Goal: Transaction & Acquisition: Purchase product/service

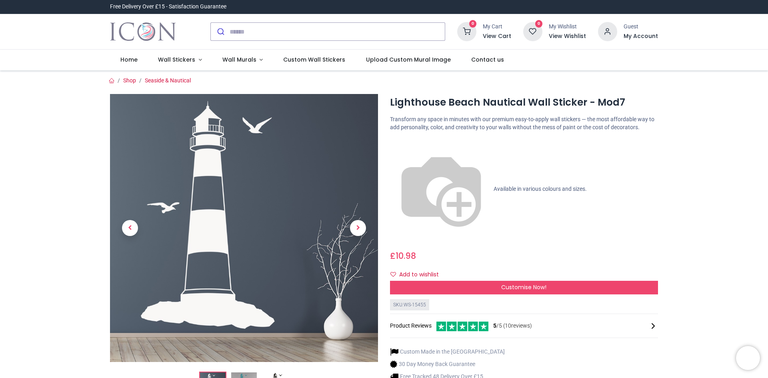
click at [394, 143] on img at bounding box center [441, 189] width 102 height 102
click at [357, 226] on span "Next" at bounding box center [358, 228] width 16 height 16
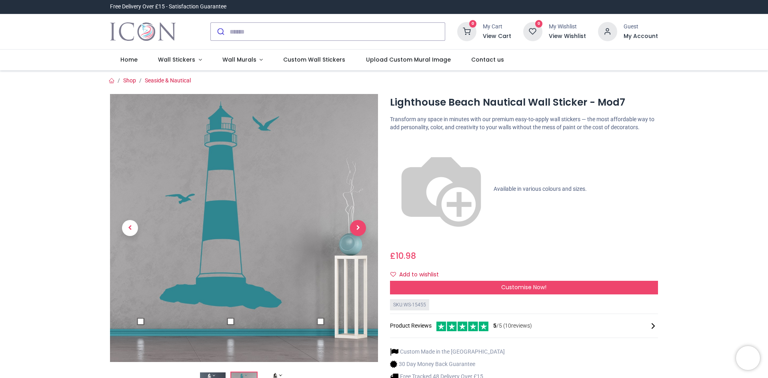
click at [357, 226] on span "Next" at bounding box center [358, 228] width 16 height 16
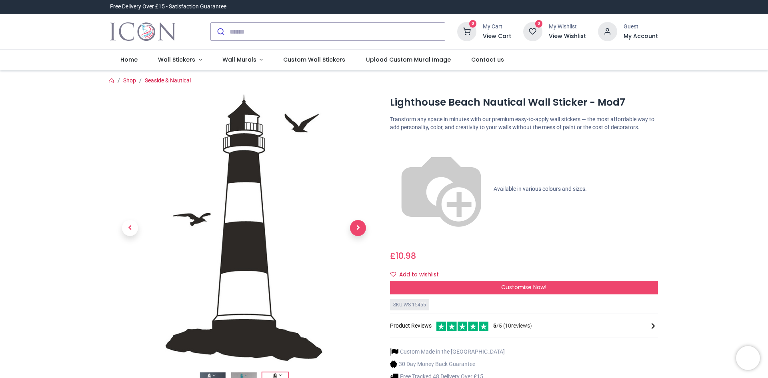
click at [357, 226] on span "Next" at bounding box center [358, 228] width 16 height 16
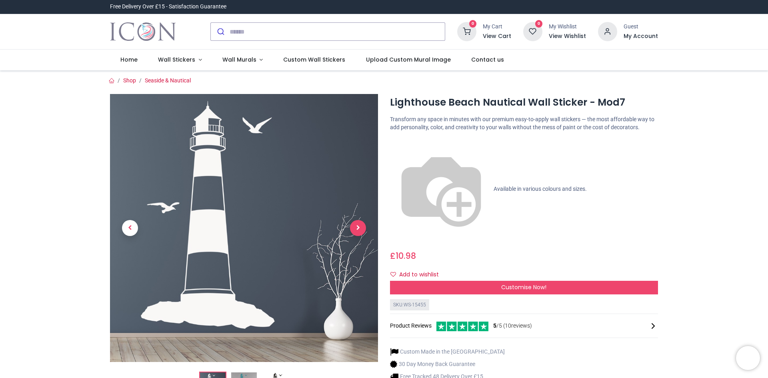
click at [357, 226] on span "Next" at bounding box center [358, 228] width 16 height 16
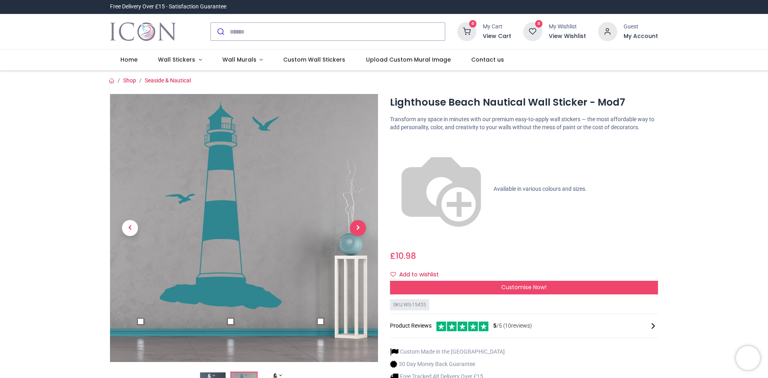
click at [357, 225] on span "Next" at bounding box center [358, 228] width 16 height 16
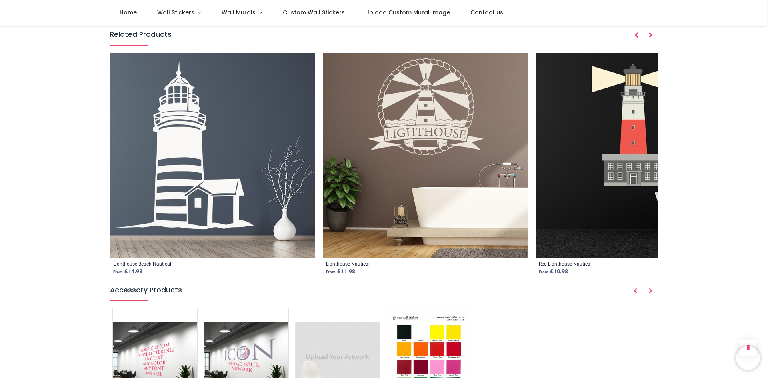
scroll to position [1027, 0]
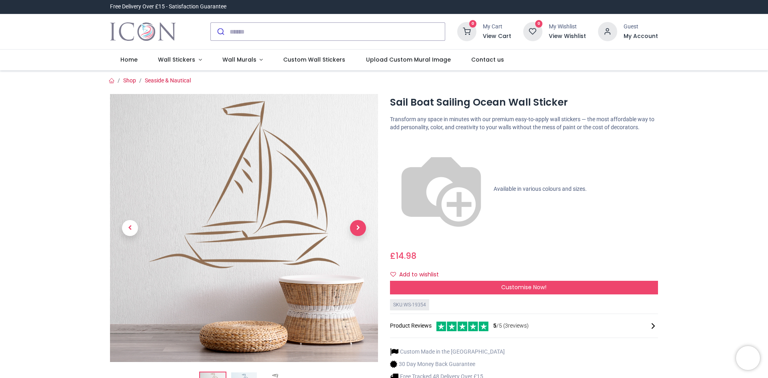
click at [356, 225] on span "Next" at bounding box center [358, 228] width 16 height 16
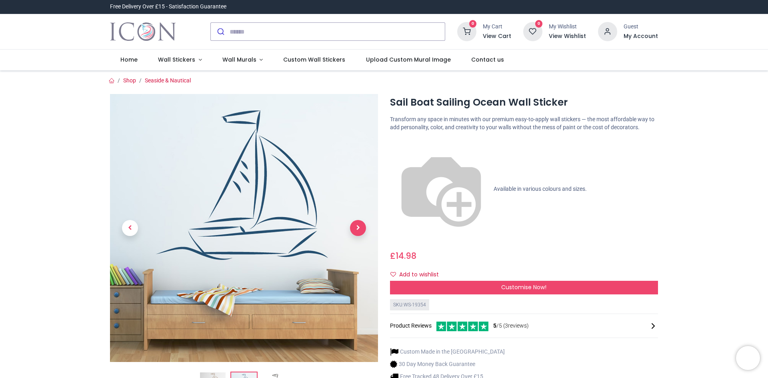
click at [357, 229] on span "Next" at bounding box center [358, 228] width 16 height 16
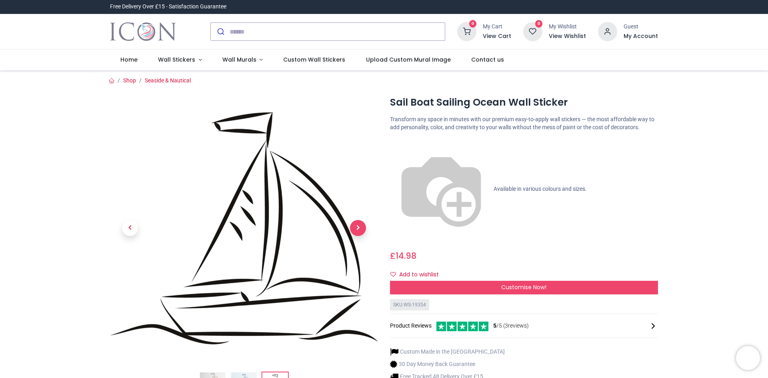
click at [357, 229] on span "Next" at bounding box center [358, 228] width 16 height 16
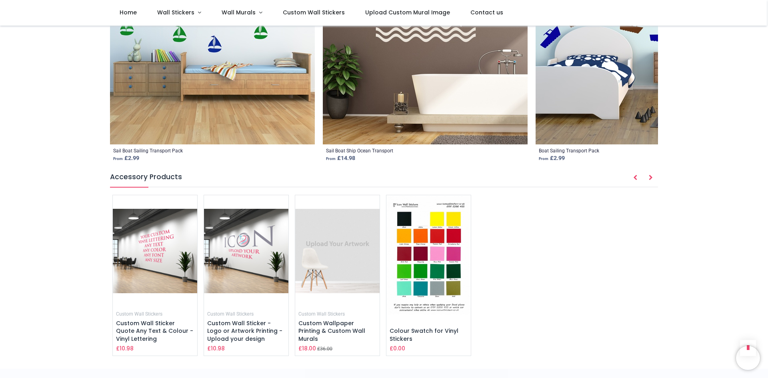
scroll to position [1214, 0]
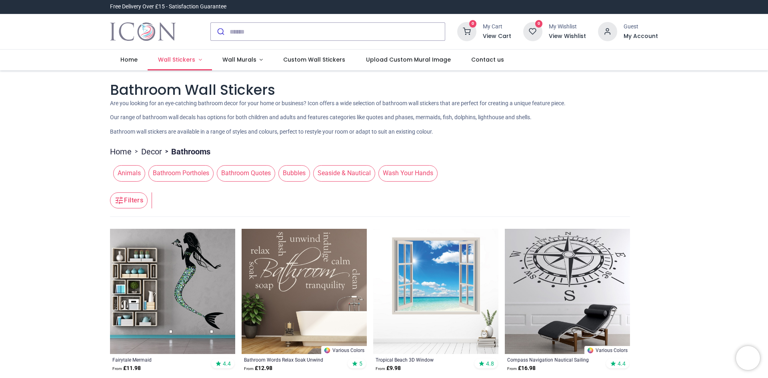
click at [183, 60] on span "Wall Stickers" at bounding box center [176, 60] width 37 height 8
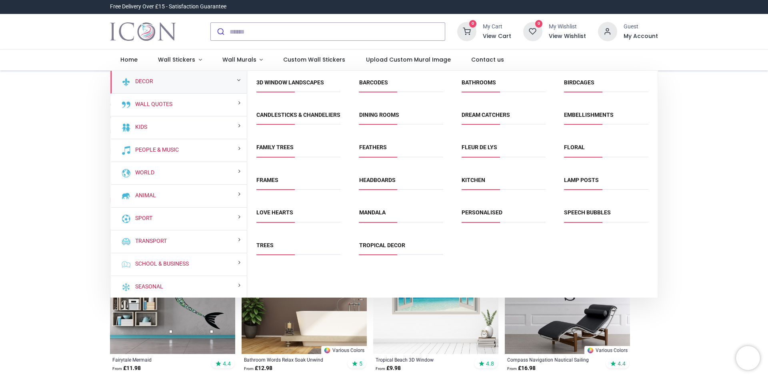
click at [487, 86] on span "Bathrooms" at bounding box center [504, 85] width 84 height 13
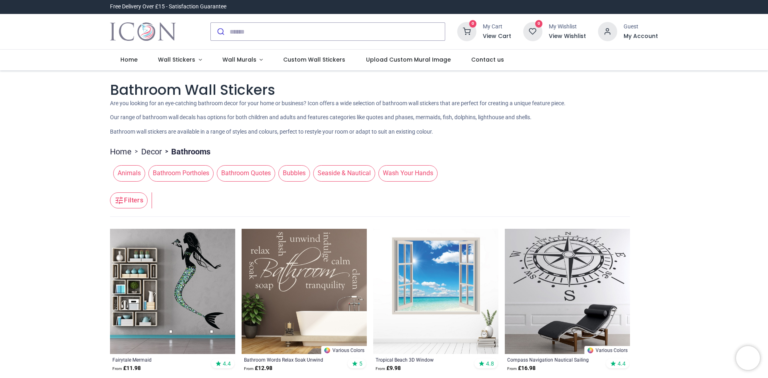
click at [358, 172] on span "Seaside & Nautical" at bounding box center [344, 173] width 62 height 16
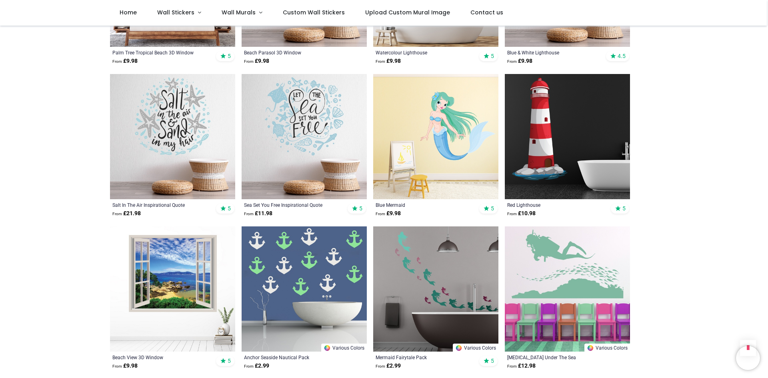
scroll to position [934, 0]
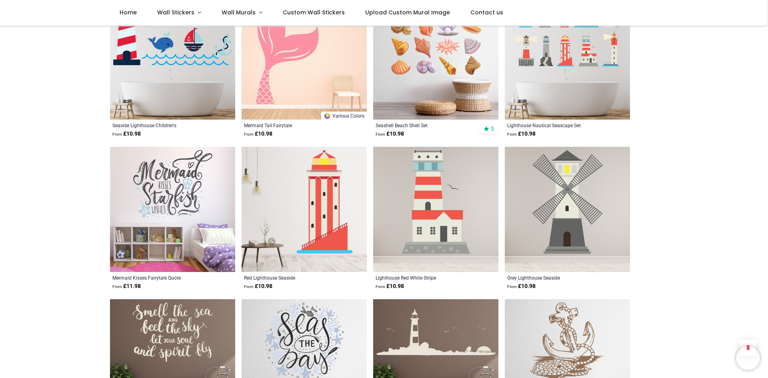
scroll to position [1867, 0]
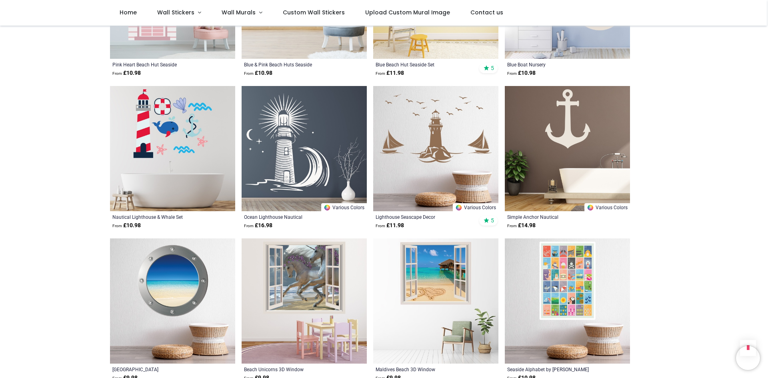
scroll to position [1400, 0]
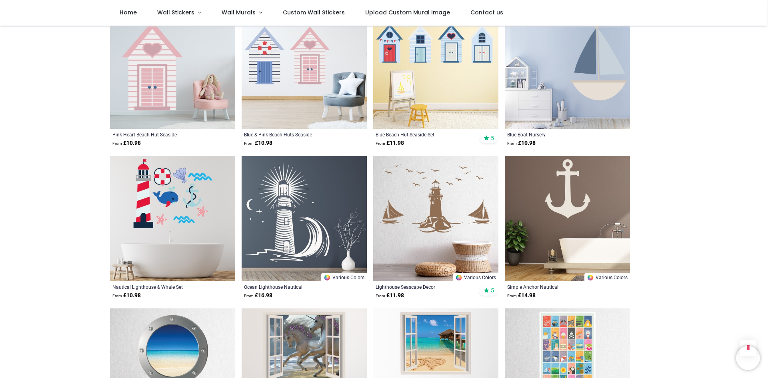
click at [308, 209] on img at bounding box center [304, 218] width 125 height 125
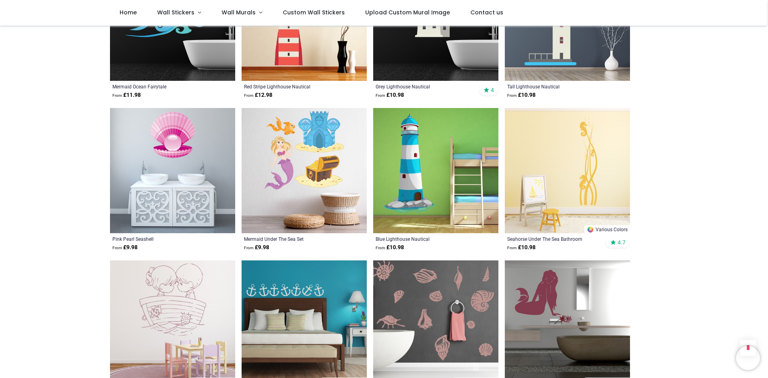
scroll to position [3081, 0]
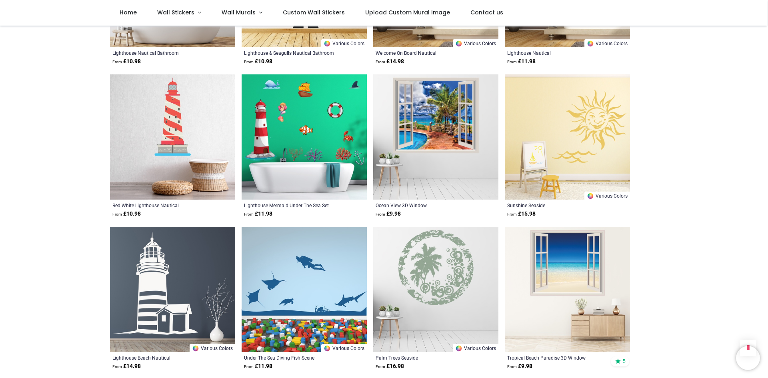
scroll to position [4015, 0]
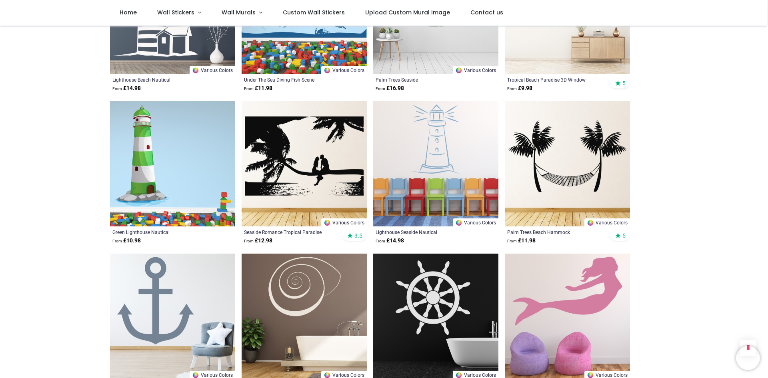
scroll to position [4201, 0]
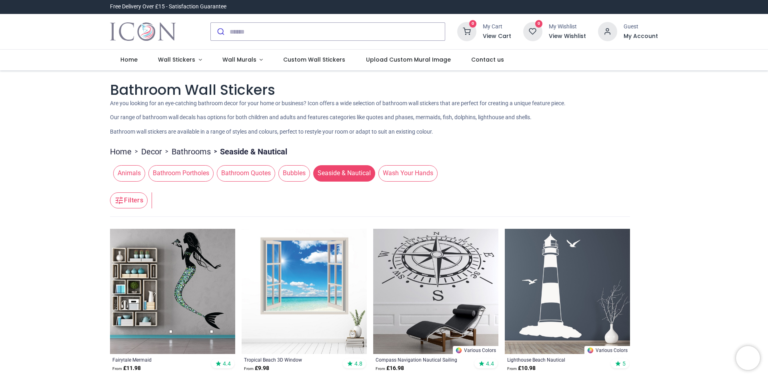
click at [425, 262] on img at bounding box center [435, 291] width 125 height 125
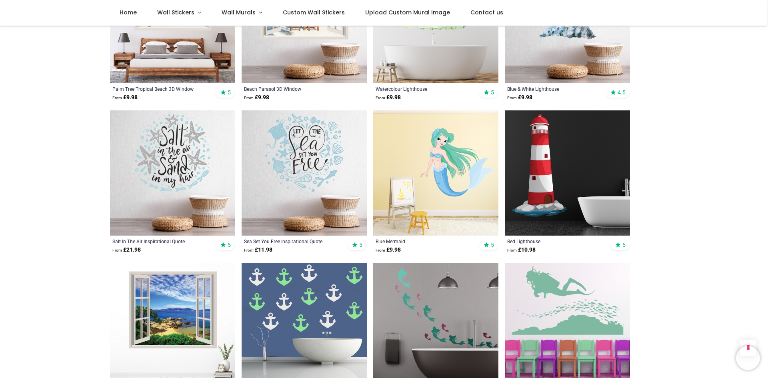
scroll to position [840, 0]
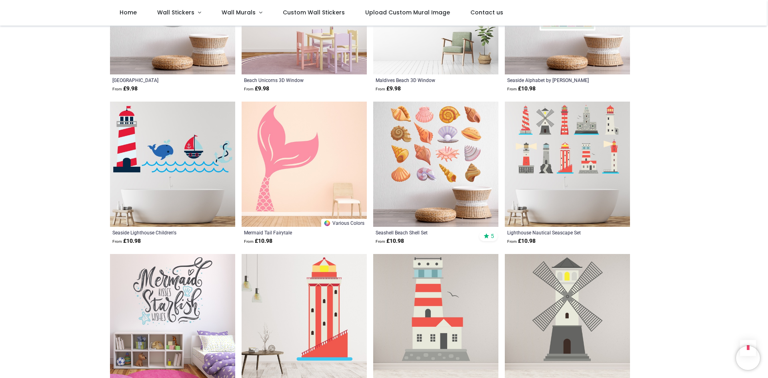
scroll to position [1867, 0]
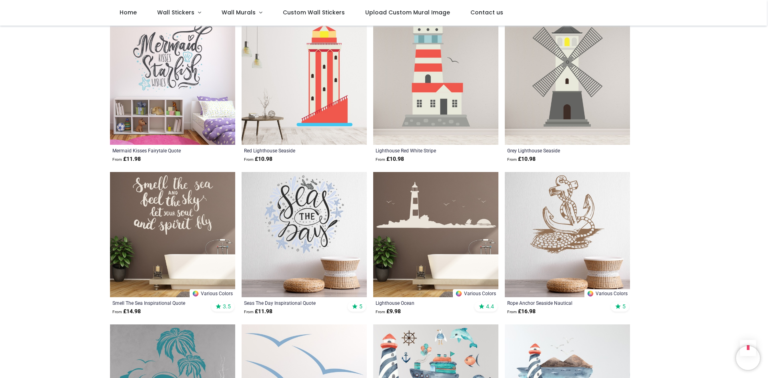
scroll to position [2054, 0]
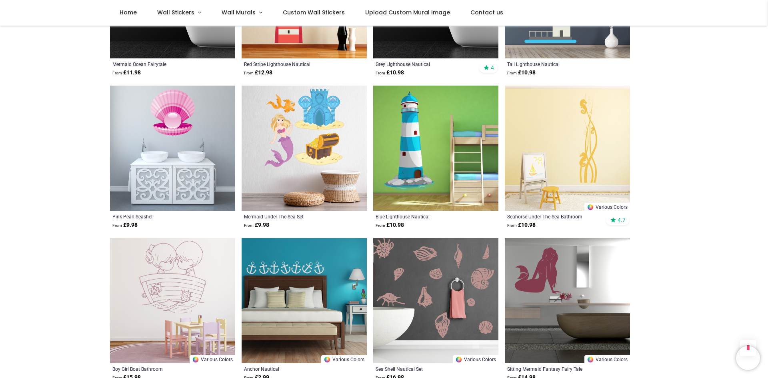
scroll to position [3081, 0]
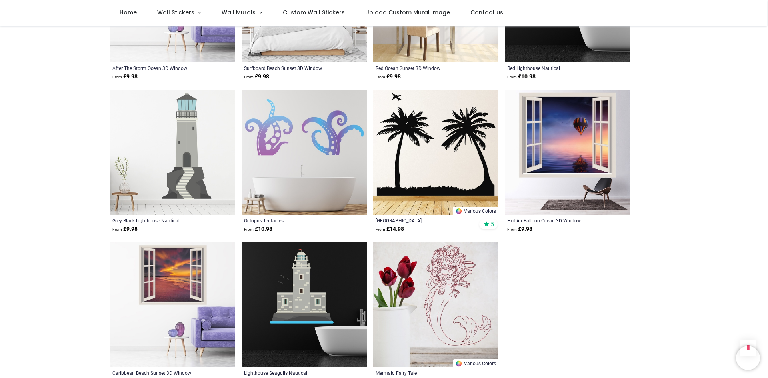
scroll to position [4762, 0]
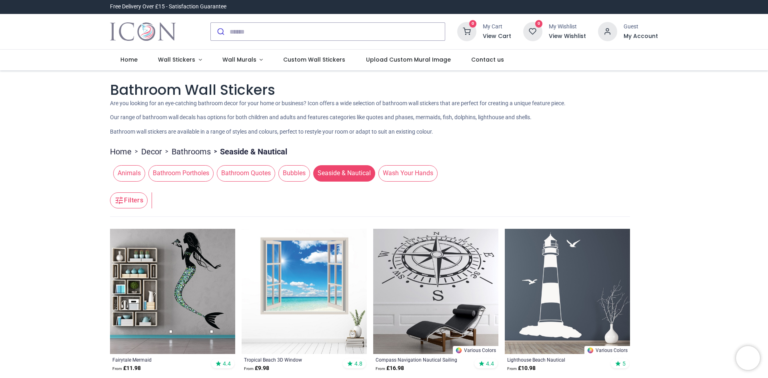
click at [246, 173] on span "Bathroom Quotes" at bounding box center [246, 173] width 58 height 16
click at [247, 172] on span "Bathroom Quotes" at bounding box center [246, 173] width 58 height 16
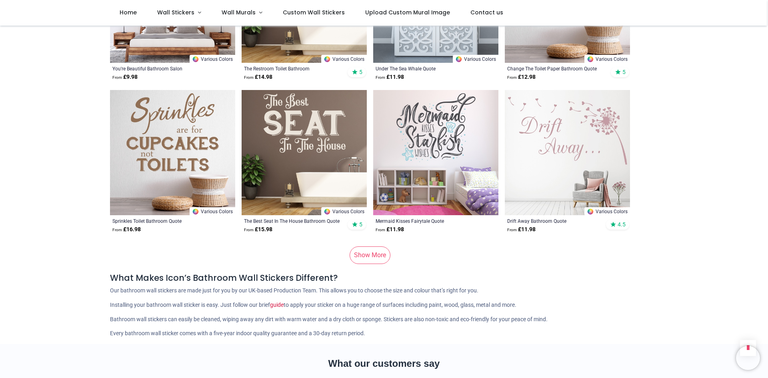
scroll to position [1027, 0]
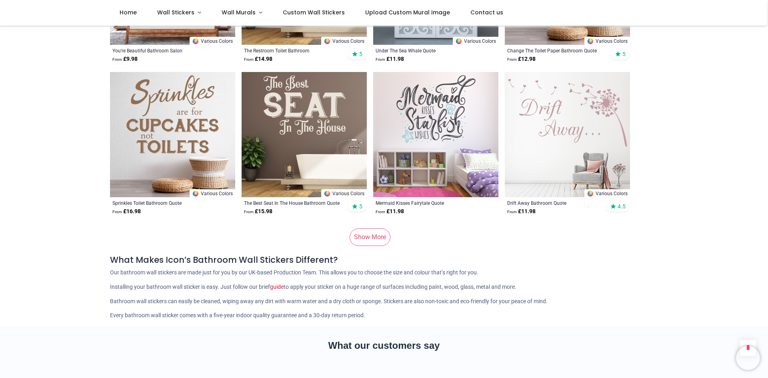
click at [368, 237] on link "Show More" at bounding box center [370, 237] width 41 height 18
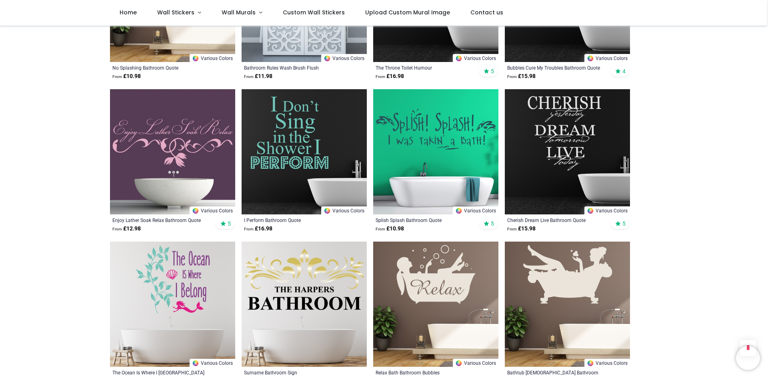
scroll to position [1681, 0]
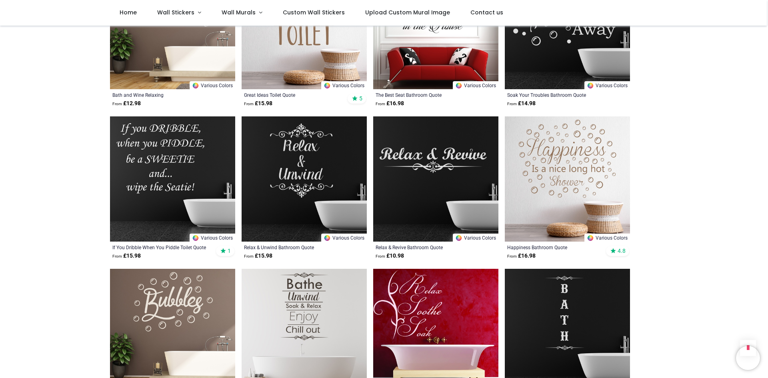
scroll to position [2334, 0]
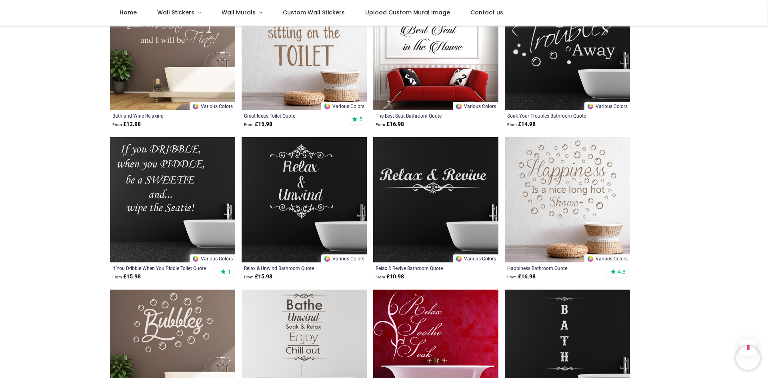
click at [555, 192] on img at bounding box center [567, 199] width 125 height 125
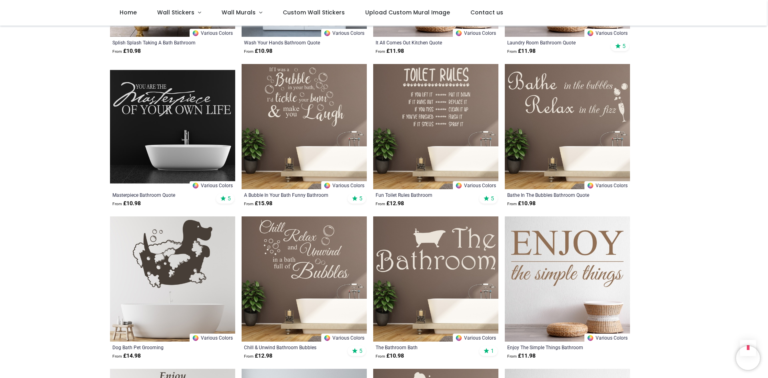
scroll to position [3081, 0]
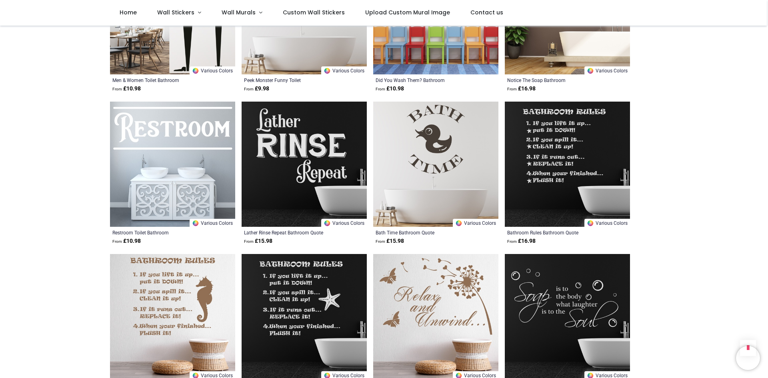
scroll to position [3454, 0]
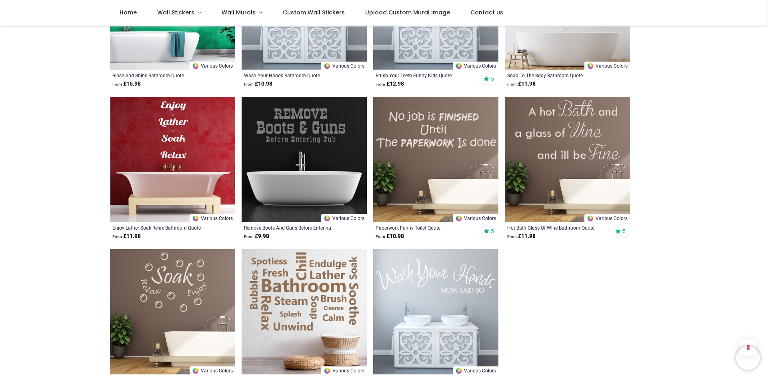
scroll to position [4668, 0]
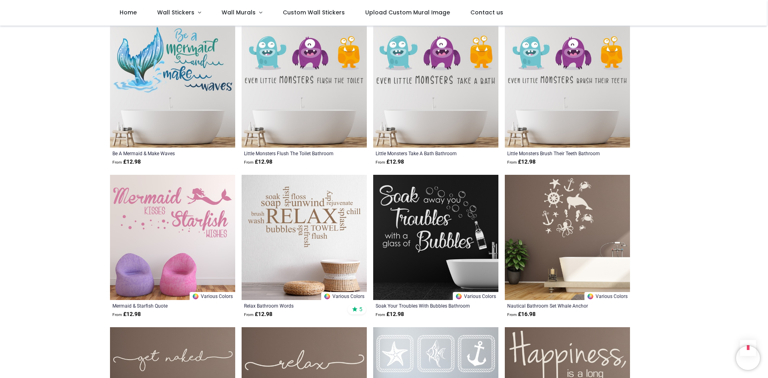
scroll to position [93, 0]
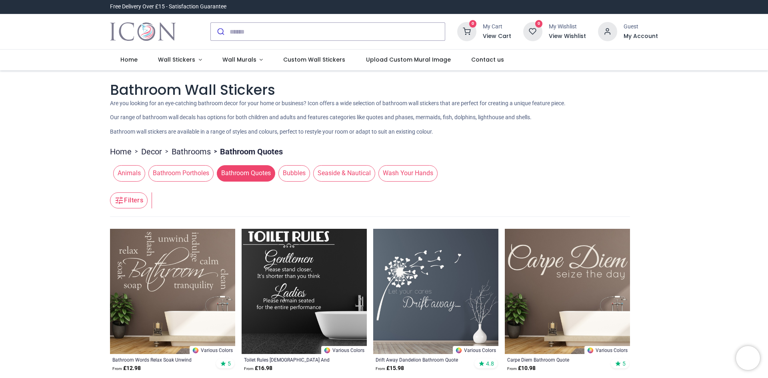
click at [126, 174] on span "Animals" at bounding box center [129, 173] width 32 height 16
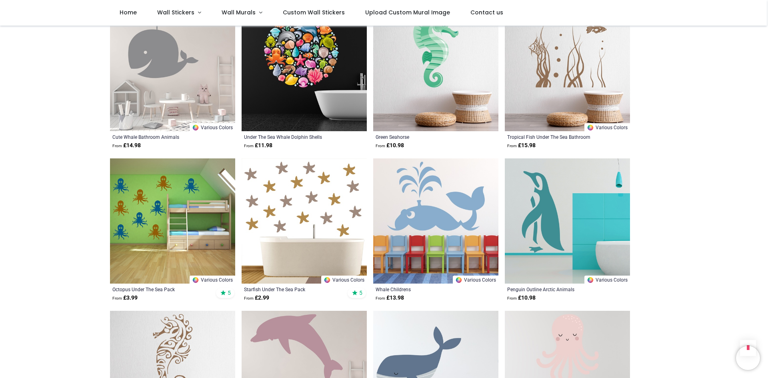
scroll to position [653, 0]
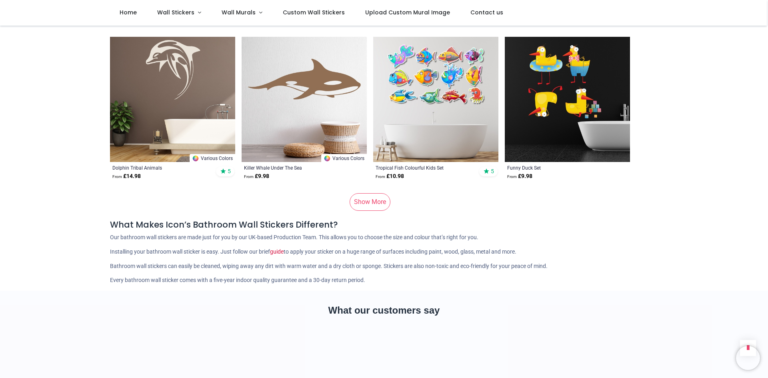
scroll to position [2148, 0]
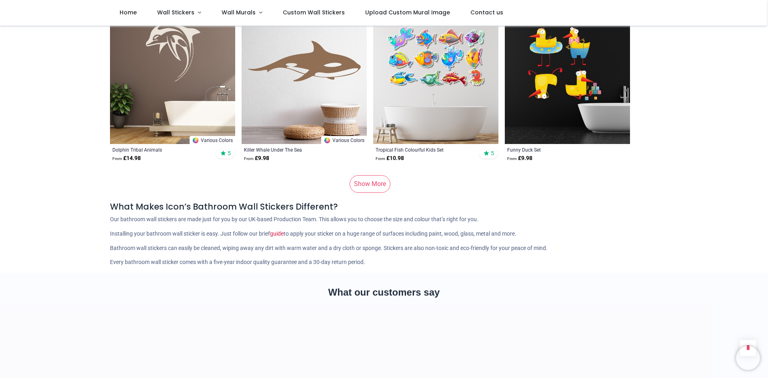
click at [365, 179] on link "Show More" at bounding box center [370, 184] width 41 height 18
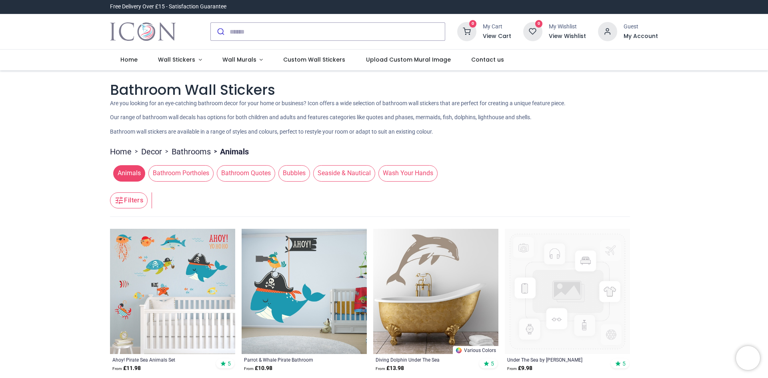
click at [340, 172] on span "Seaside & Nautical" at bounding box center [344, 173] width 62 height 16
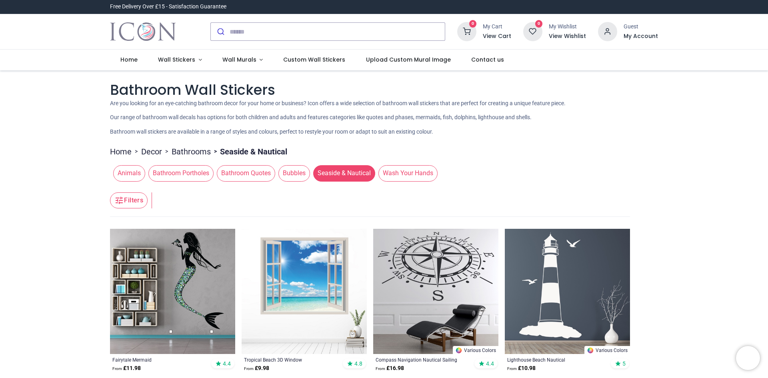
click at [450, 255] on img at bounding box center [435, 291] width 125 height 125
click at [449, 256] on img at bounding box center [435, 291] width 125 height 125
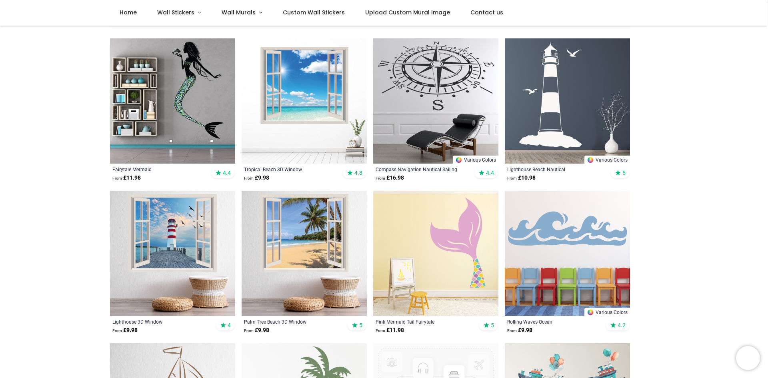
scroll to position [187, 0]
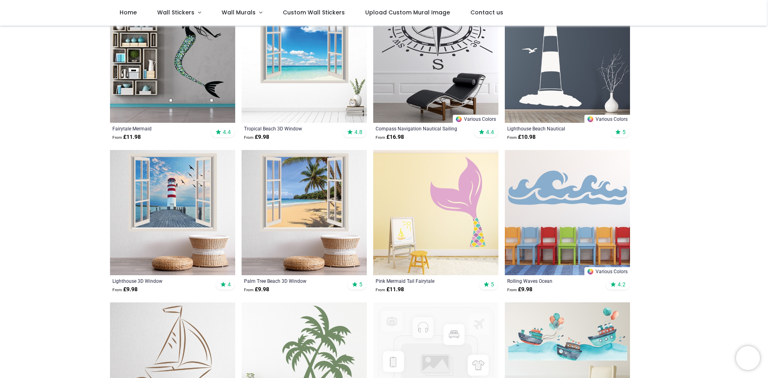
click at [416, 94] on img at bounding box center [435, 60] width 125 height 125
click at [411, 130] on div "Compass Navigation Nautical Sailing" at bounding box center [424, 128] width 96 height 6
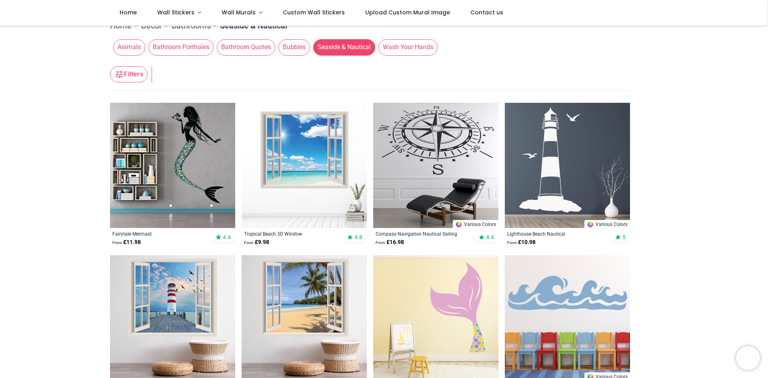
scroll to position [0, 0]
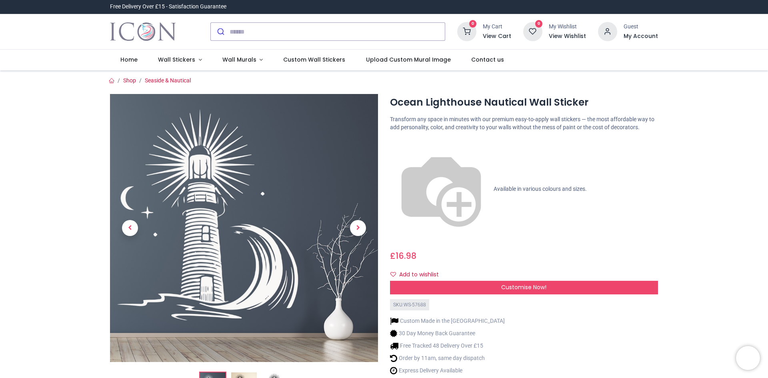
click at [395, 142] on img at bounding box center [441, 189] width 102 height 102
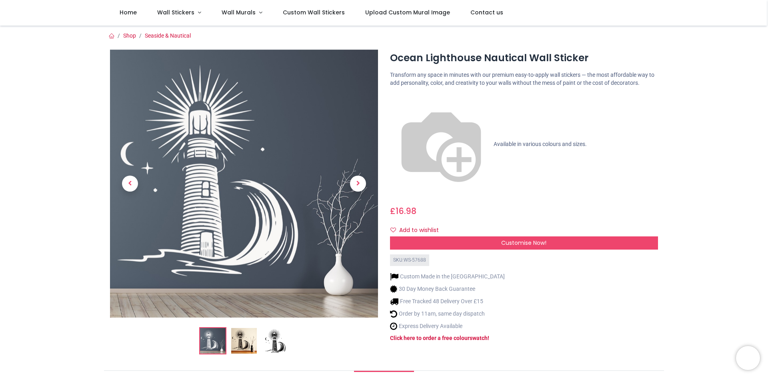
scroll to position [93, 0]
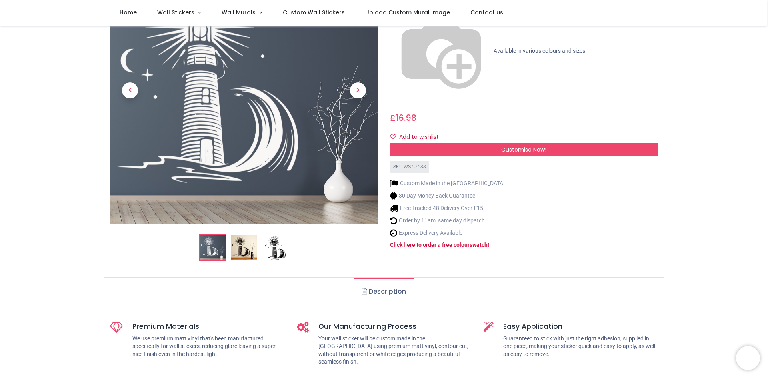
click at [242, 249] on img at bounding box center [244, 248] width 26 height 26
click at [275, 248] on img at bounding box center [275, 248] width 26 height 26
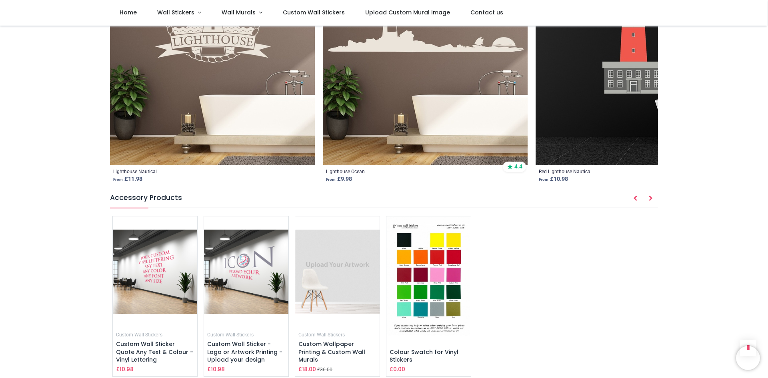
scroll to position [1120, 0]
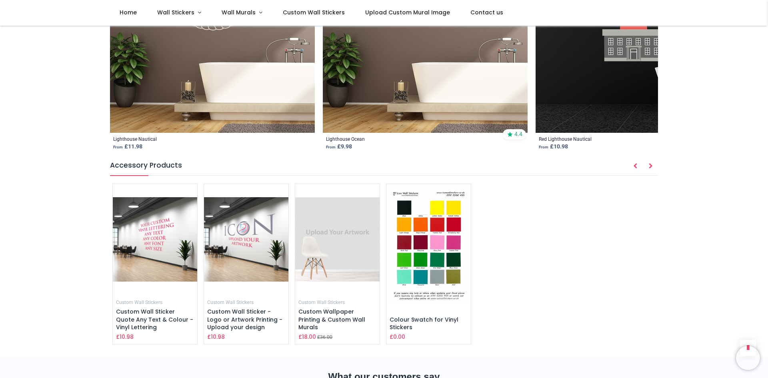
click at [453, 269] on img at bounding box center [429, 243] width 84 height 119
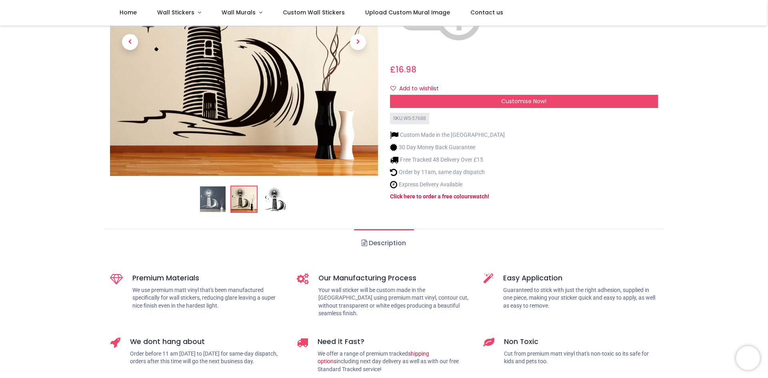
scroll to position [0, 0]
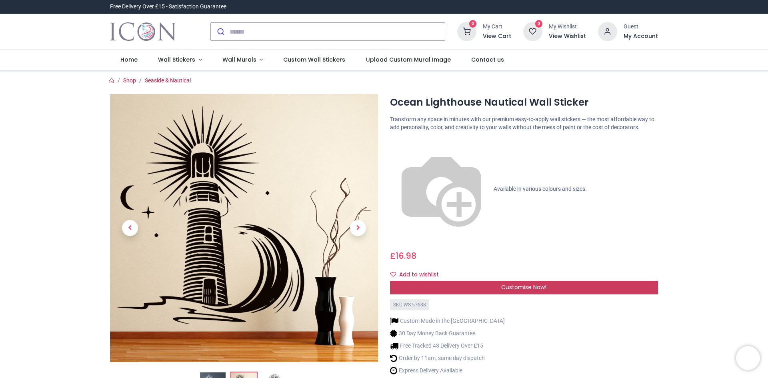
click at [487, 281] on div "Customise Now!" at bounding box center [524, 288] width 268 height 14
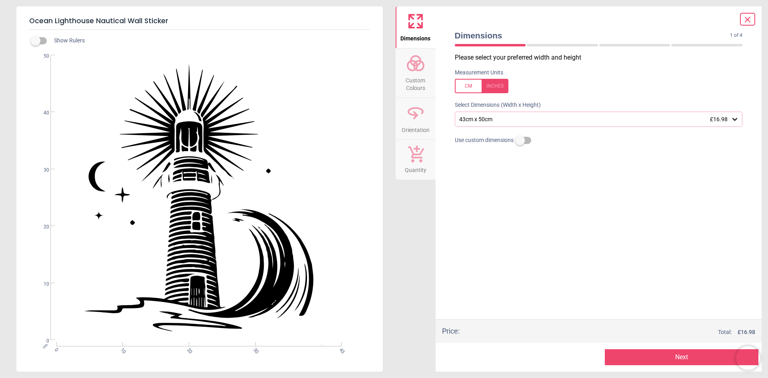
click at [415, 77] on span "Custom Colours" at bounding box center [416, 83] width 38 height 20
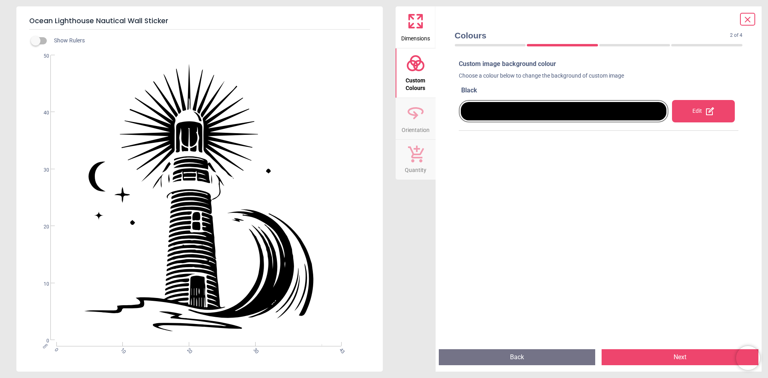
click at [697, 112] on div "Edit" at bounding box center [703, 111] width 63 height 22
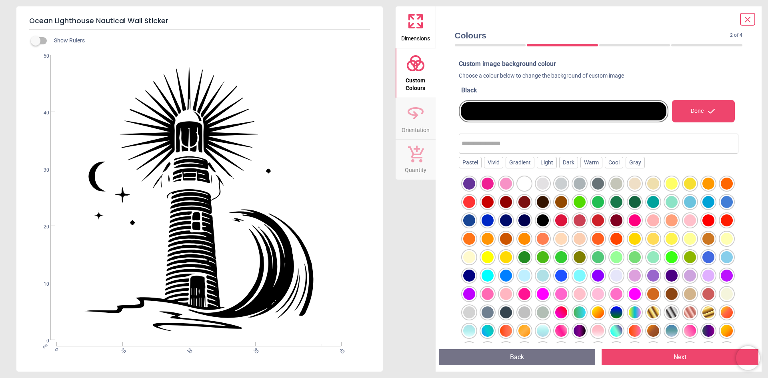
click at [634, 186] on div at bounding box center [635, 184] width 12 height 12
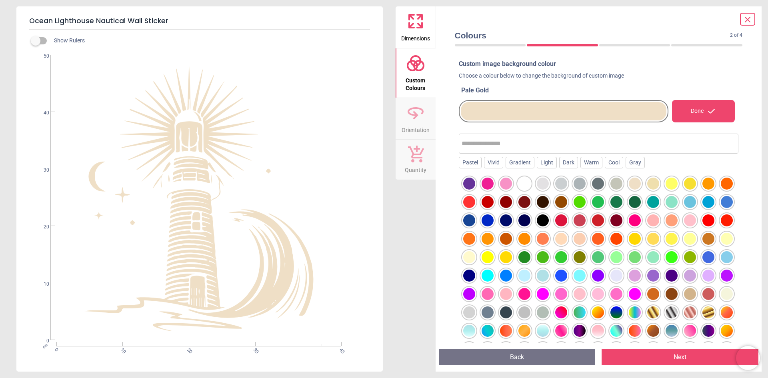
click at [657, 184] on div at bounding box center [653, 184] width 12 height 12
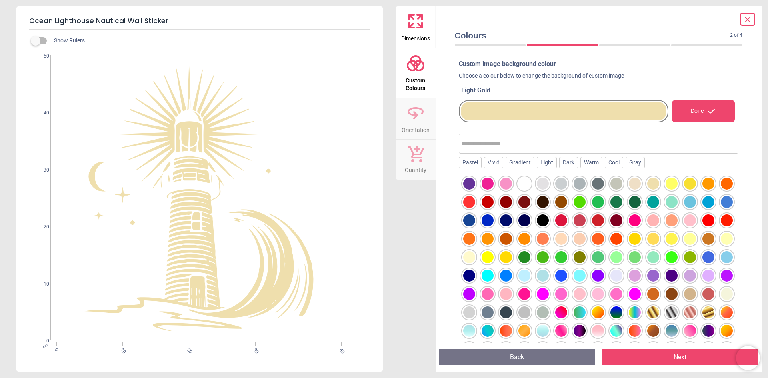
click at [651, 184] on div at bounding box center [653, 184] width 12 height 12
click at [615, 184] on div at bounding box center [617, 184] width 12 height 12
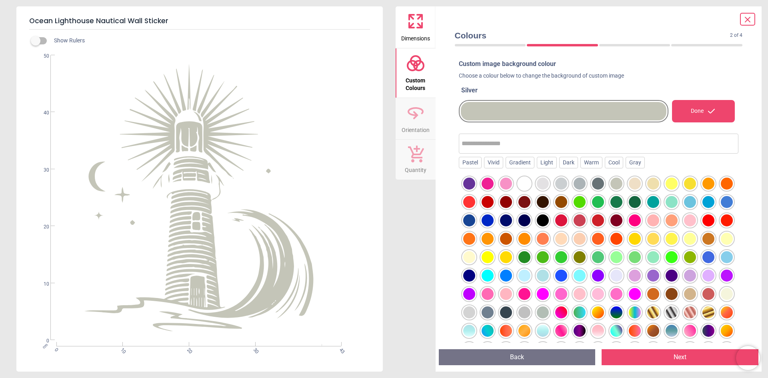
click at [653, 186] on div at bounding box center [653, 184] width 12 height 12
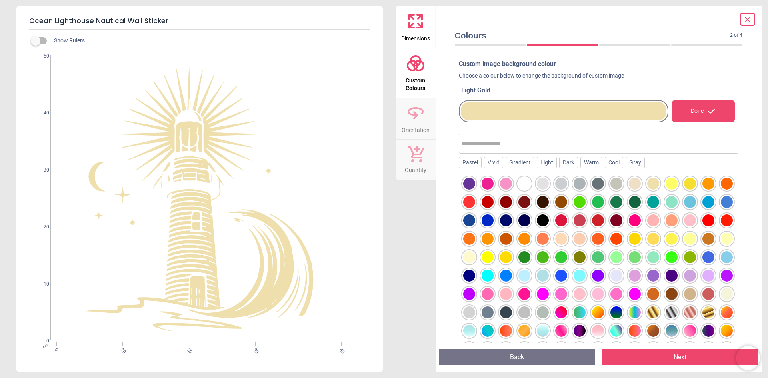
click at [637, 186] on div at bounding box center [635, 184] width 12 height 12
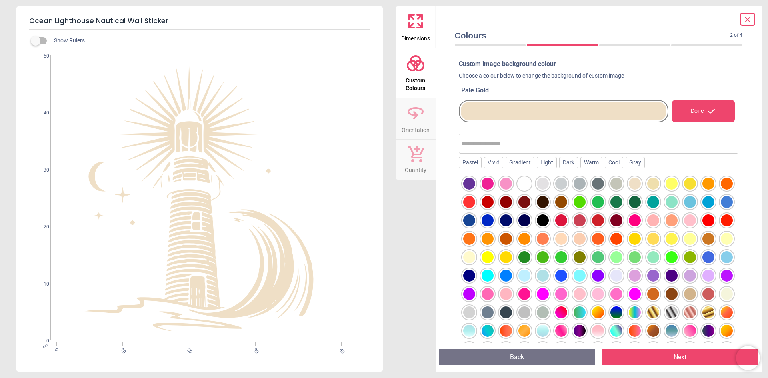
click at [655, 185] on div at bounding box center [653, 184] width 12 height 12
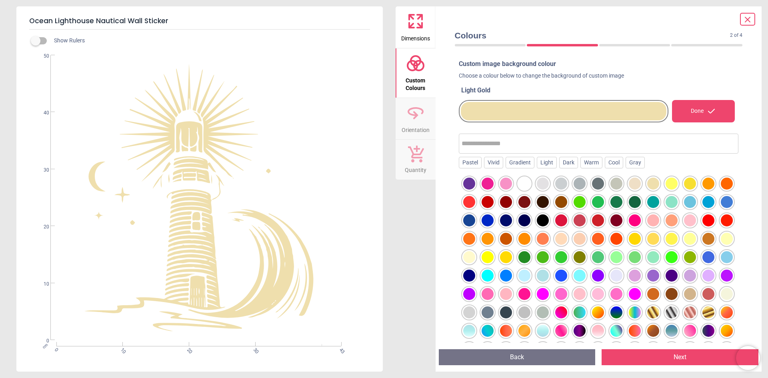
click at [706, 182] on div at bounding box center [709, 184] width 12 height 12
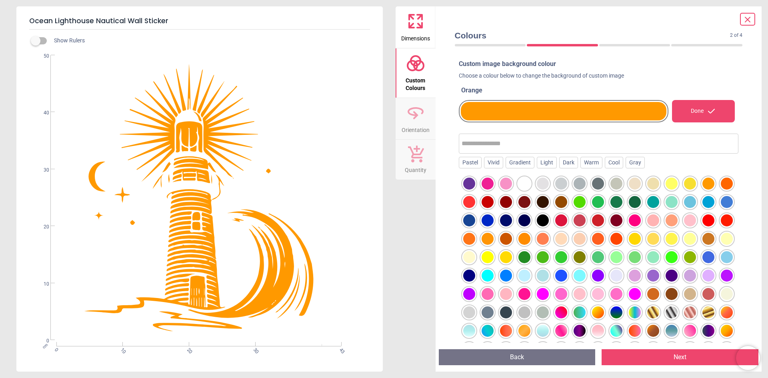
click at [703, 245] on div at bounding box center [709, 239] width 12 height 12
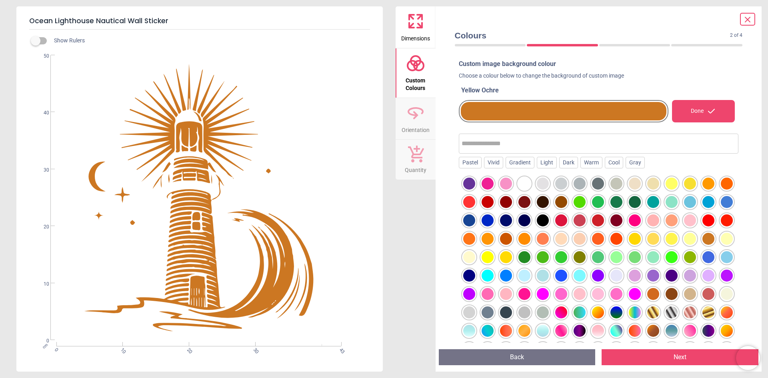
click at [512, 238] on div at bounding box center [506, 239] width 12 height 12
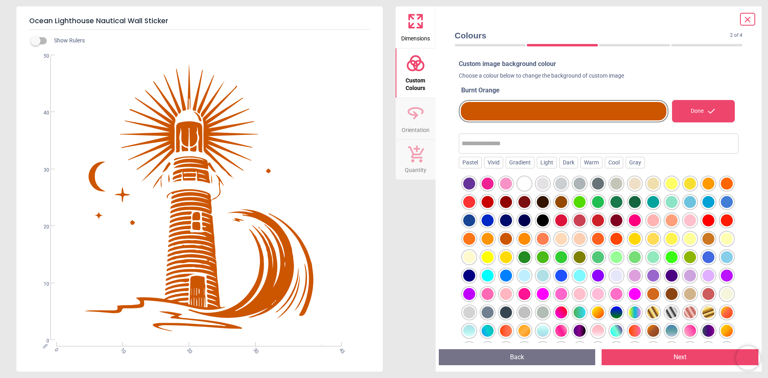
click at [703, 245] on div at bounding box center [709, 239] width 12 height 12
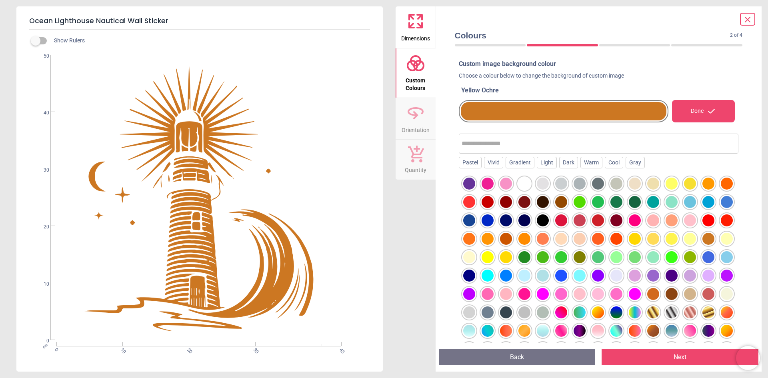
click at [647, 300] on div at bounding box center [653, 294] width 12 height 12
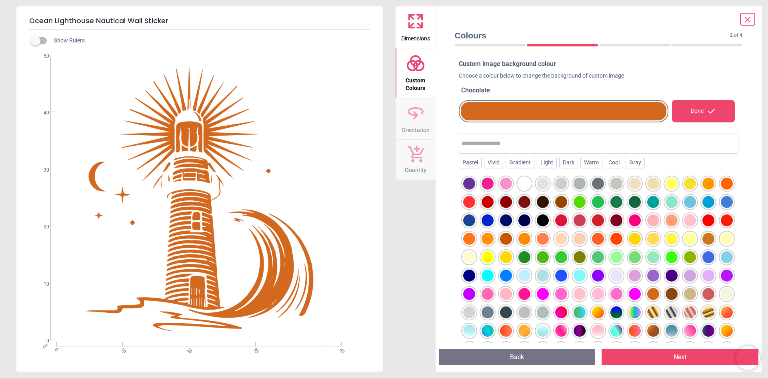
click at [647, 300] on div at bounding box center [653, 294] width 12 height 12
click at [647, 319] on div at bounding box center [653, 313] width 12 height 12
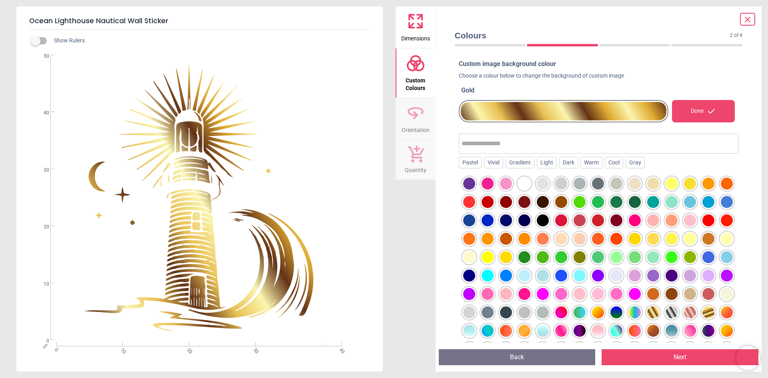
click at [703, 319] on div at bounding box center [709, 313] width 12 height 12
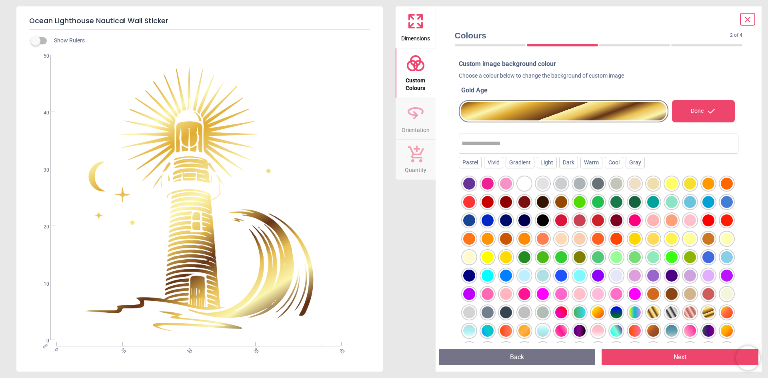
scroll to position [93, 0]
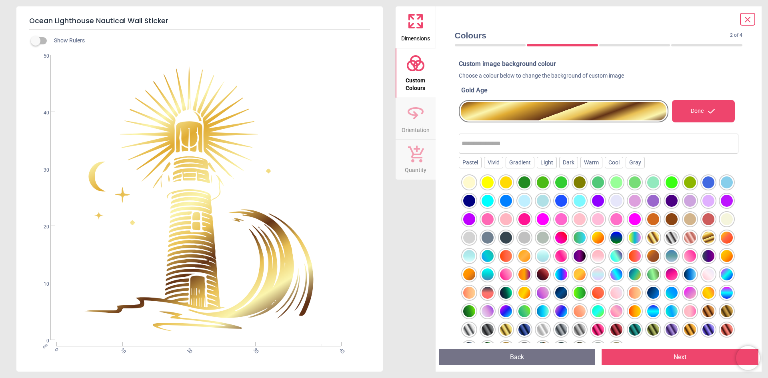
click at [703, 311] on div at bounding box center [709, 311] width 12 height 12
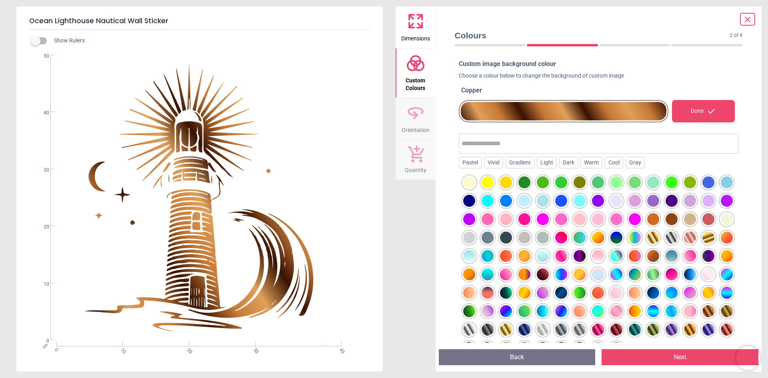
click at [721, 311] on div at bounding box center [727, 311] width 12 height 12
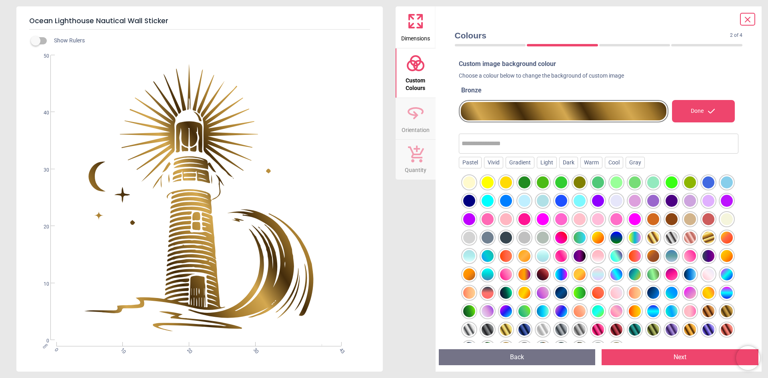
click at [684, 331] on div at bounding box center [690, 330] width 12 height 12
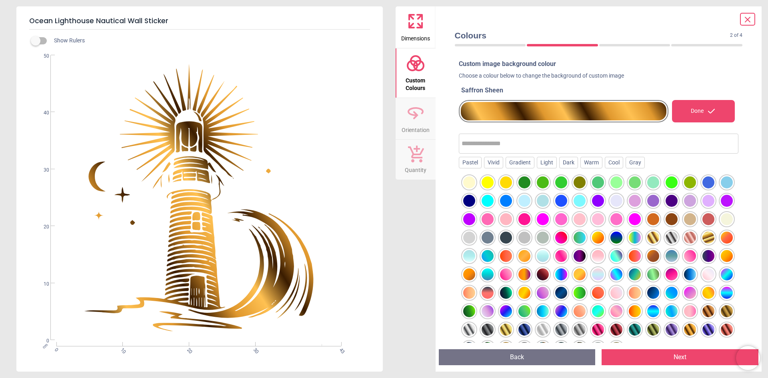
scroll to position [60, 0]
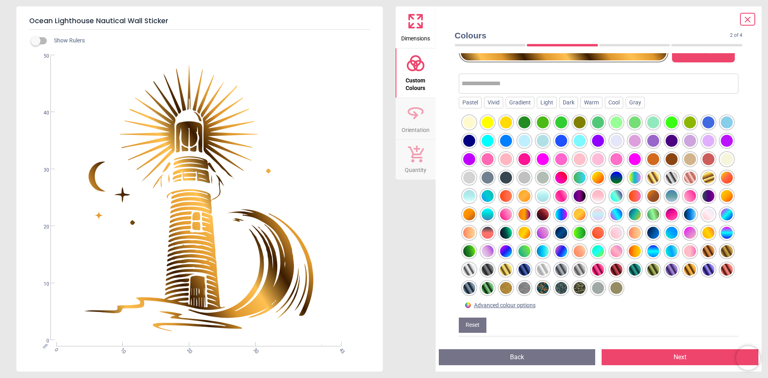
click at [500, 290] on div at bounding box center [506, 288] width 12 height 12
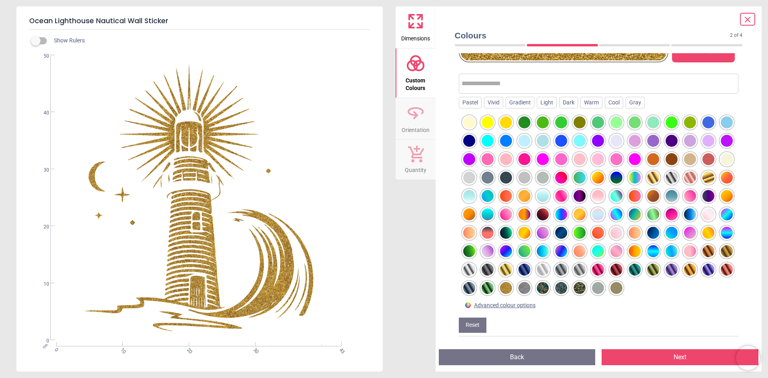
click at [500, 271] on div at bounding box center [506, 270] width 12 height 12
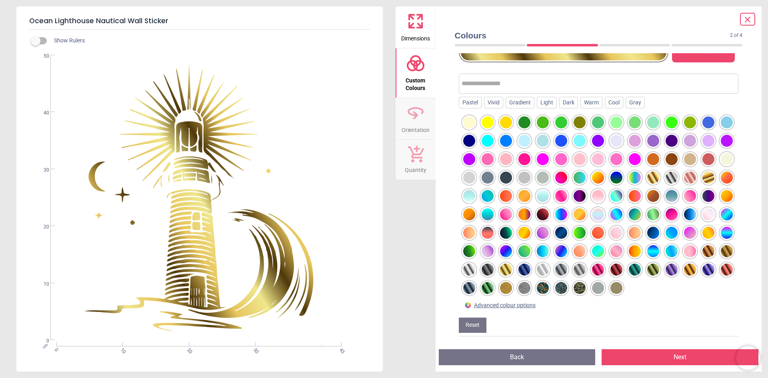
click at [611, 288] on div at bounding box center [617, 288] width 12 height 12
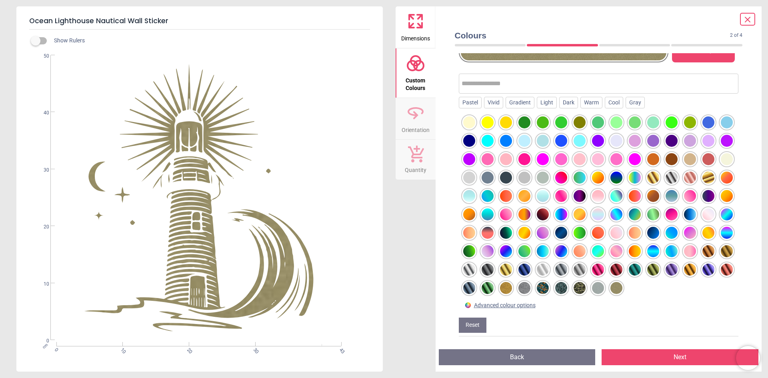
click at [655, 356] on button "Next" at bounding box center [680, 357] width 157 height 16
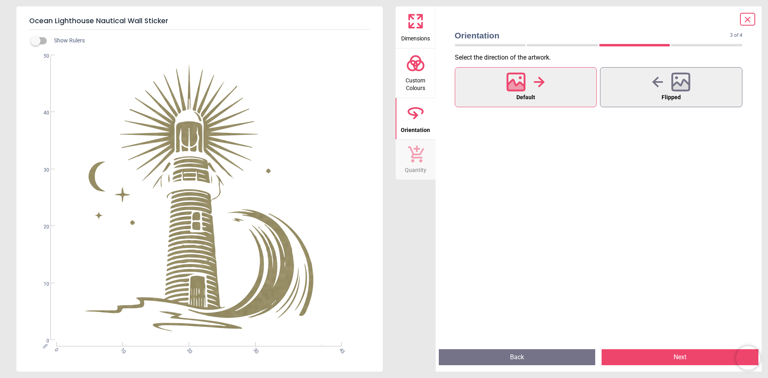
click at [683, 357] on button "Next" at bounding box center [680, 357] width 157 height 16
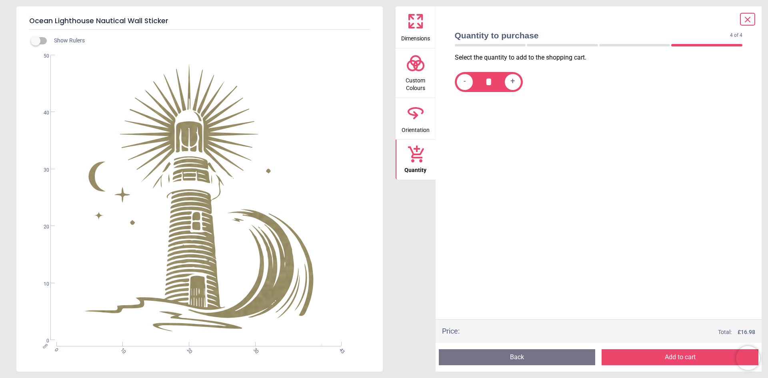
click at [687, 358] on button "Add to cart" at bounding box center [680, 357] width 157 height 16
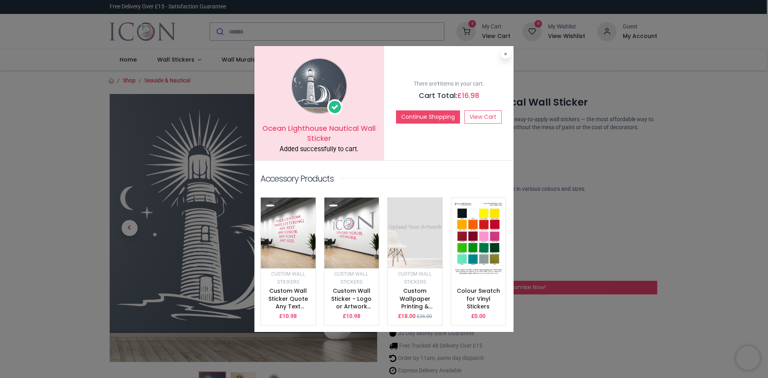
click at [504, 56] on button at bounding box center [506, 54] width 10 height 10
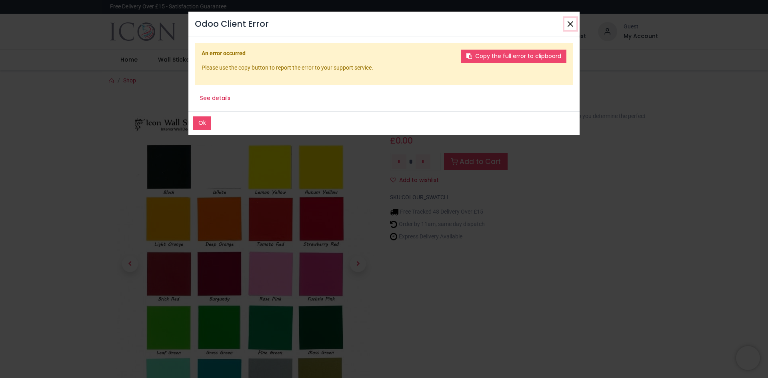
click at [571, 23] on button "Close" at bounding box center [571, 24] width 12 height 12
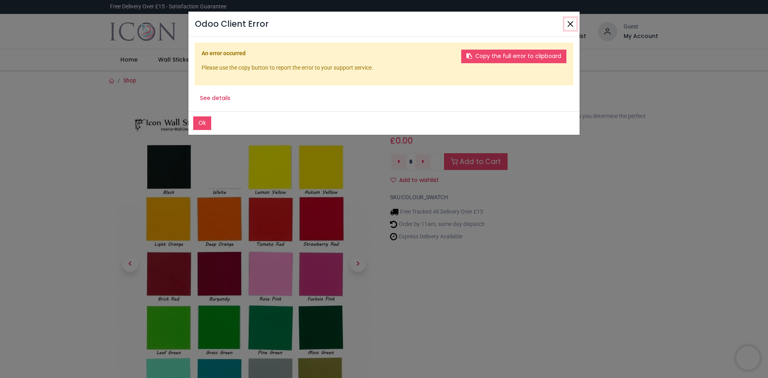
click at [570, 23] on button "Close" at bounding box center [571, 24] width 12 height 12
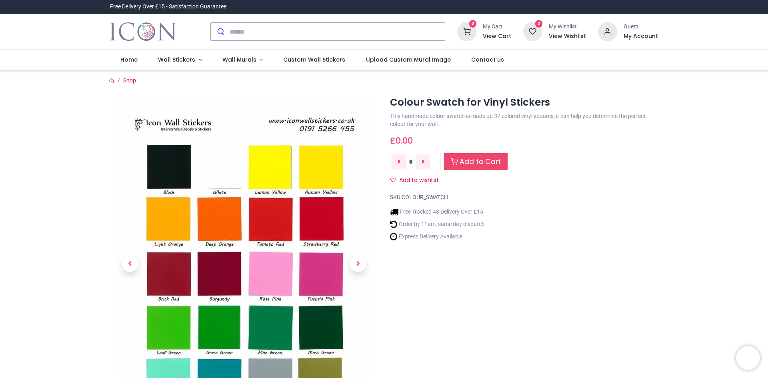
scroll to position [187, 0]
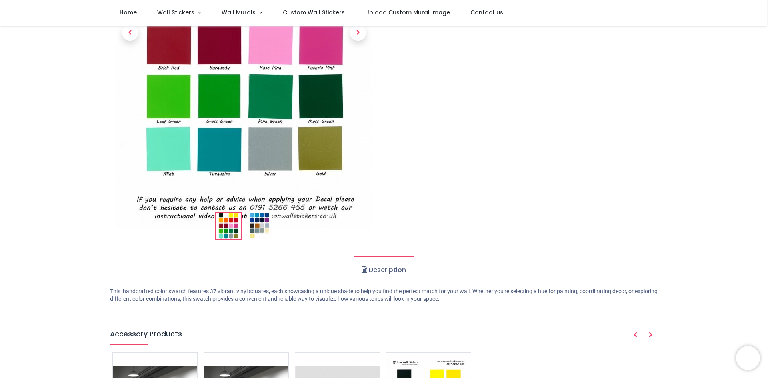
click at [260, 224] on img at bounding box center [260, 226] width 26 height 26
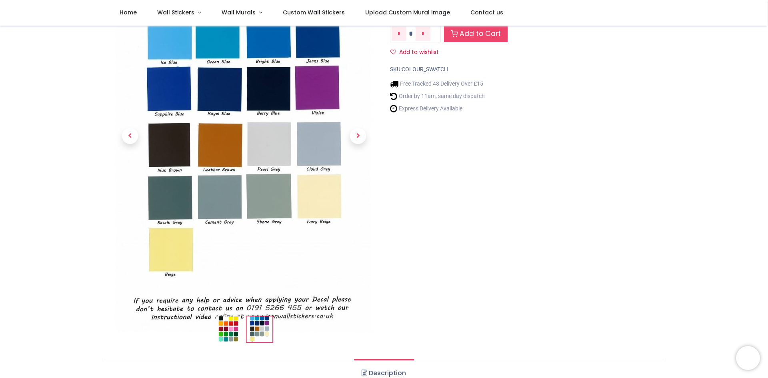
scroll to position [93, 0]
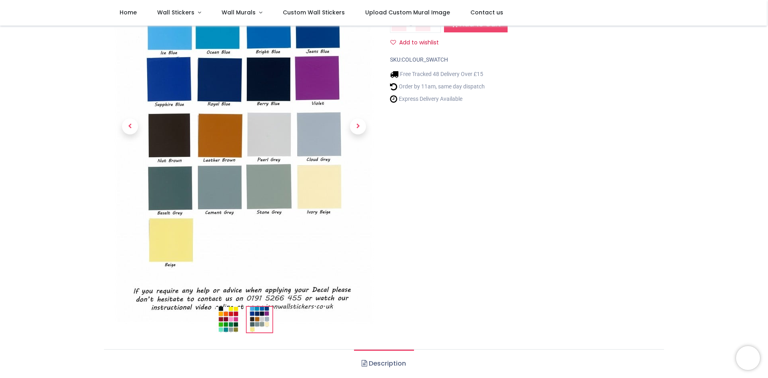
click at [216, 148] on img at bounding box center [244, 140] width 260 height 368
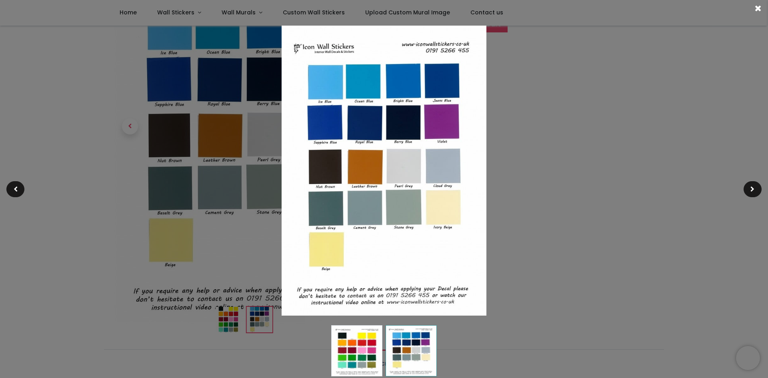
click at [368, 170] on img at bounding box center [384, 171] width 205 height 290
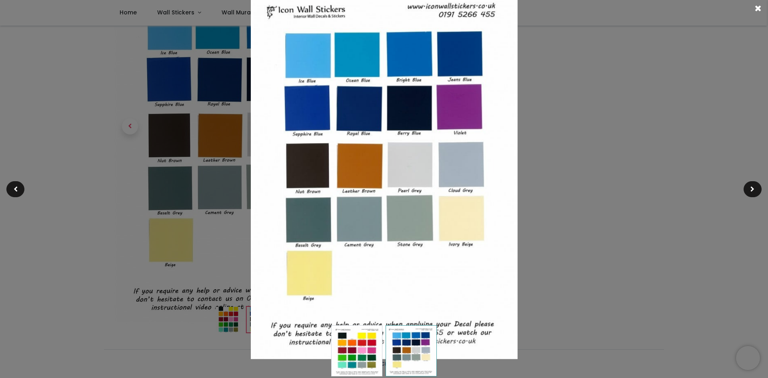
drag, startPoint x: 614, startPoint y: 133, endPoint x: 717, endPoint y: 147, distance: 104.5
click at [624, 134] on div at bounding box center [384, 189] width 768 height 378
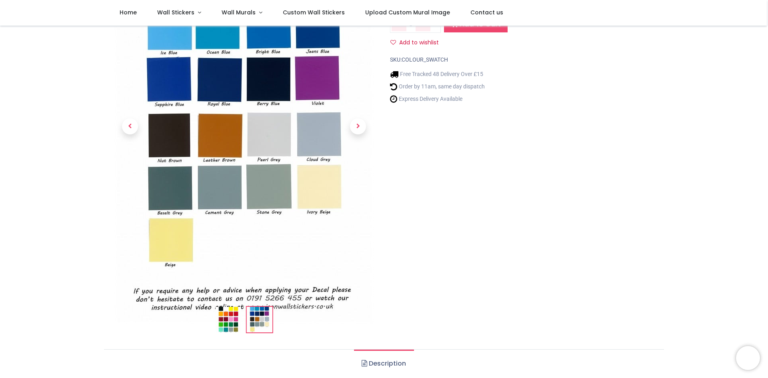
scroll to position [0, 0]
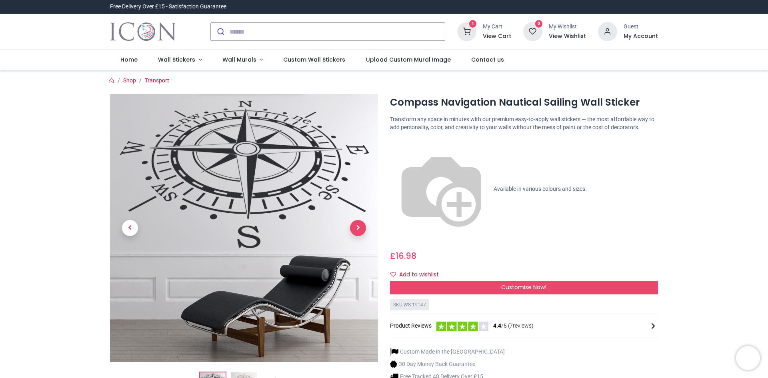
click at [359, 228] on span "Next" at bounding box center [358, 228] width 16 height 16
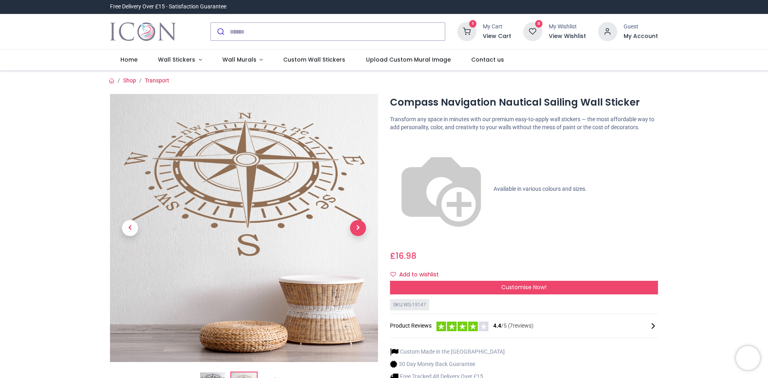
click at [359, 228] on span "Next" at bounding box center [358, 228] width 16 height 16
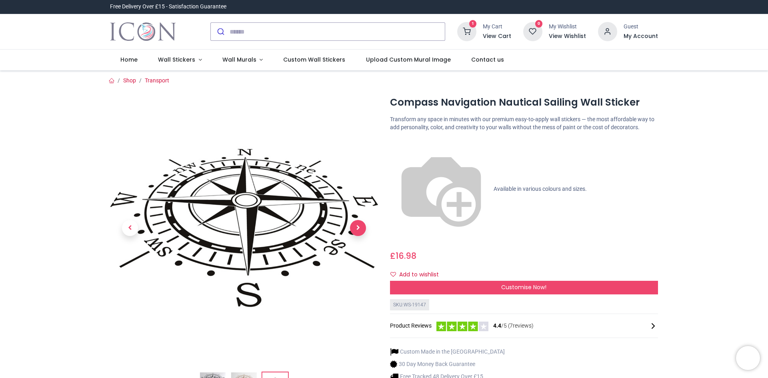
click at [359, 228] on span "Next" at bounding box center [358, 228] width 16 height 16
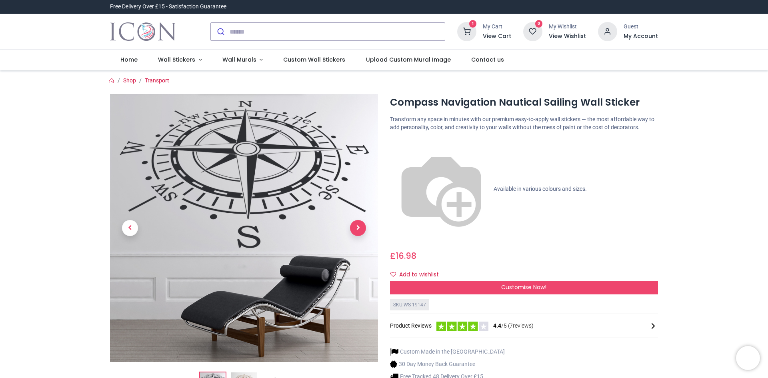
click at [359, 228] on span "Next" at bounding box center [358, 228] width 16 height 16
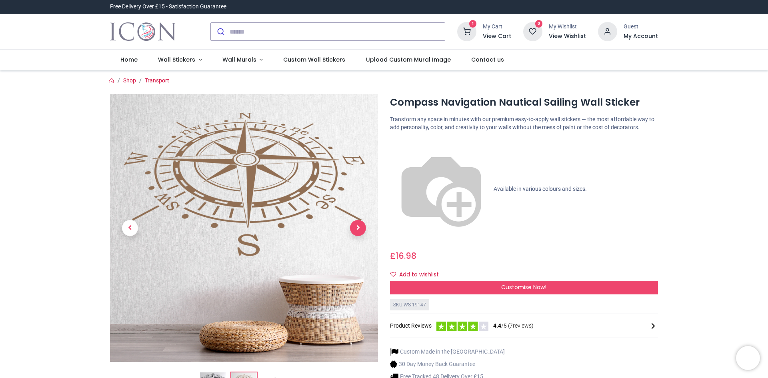
click at [359, 228] on span "Next" at bounding box center [358, 228] width 16 height 16
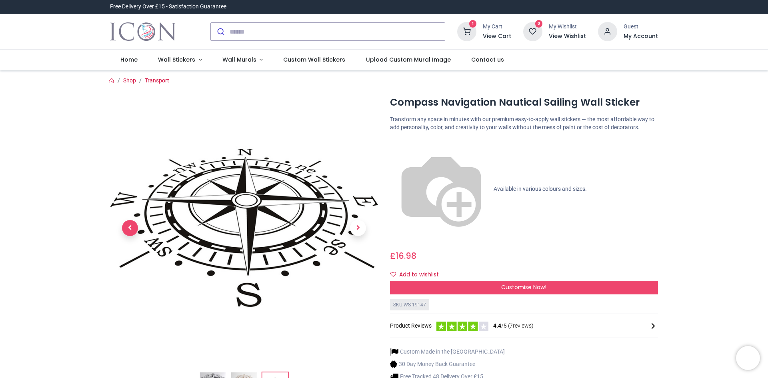
click at [129, 224] on span "Previous" at bounding box center [130, 228] width 16 height 16
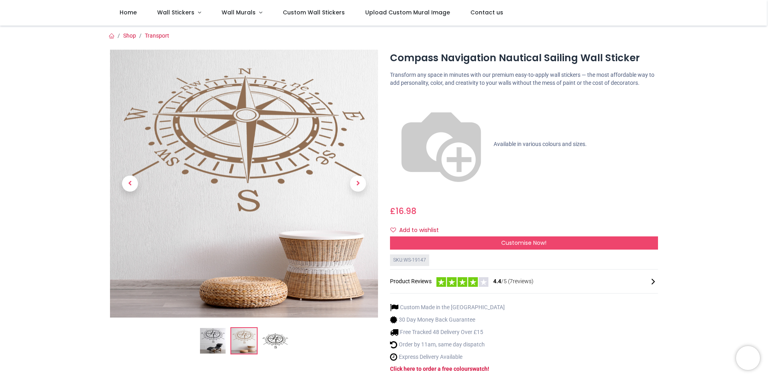
scroll to position [187, 0]
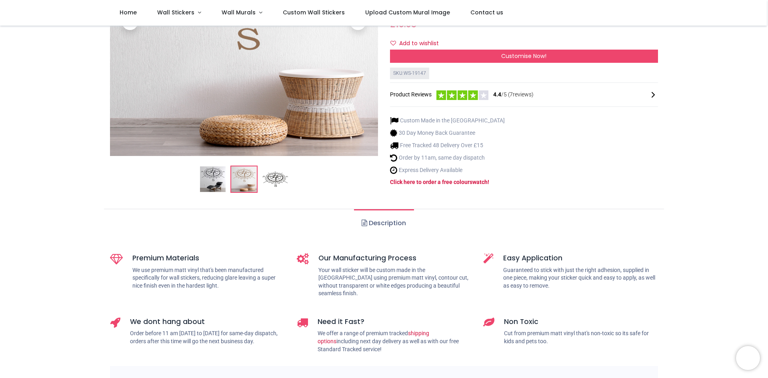
click at [245, 166] on img at bounding box center [244, 179] width 26 height 26
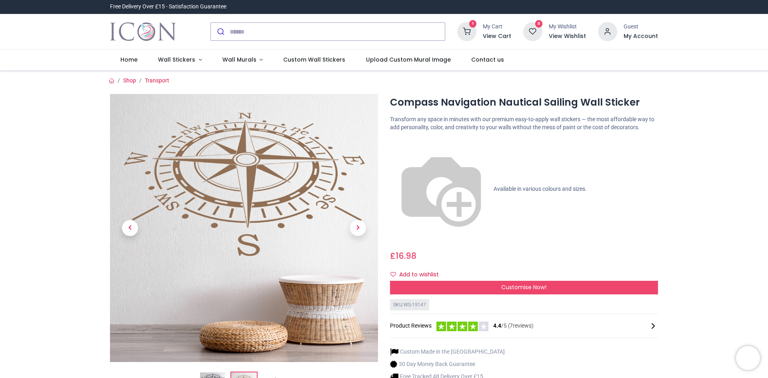
click at [508, 322] on span "4.4 /5 ( 7 reviews)" at bounding box center [513, 326] width 40 height 8
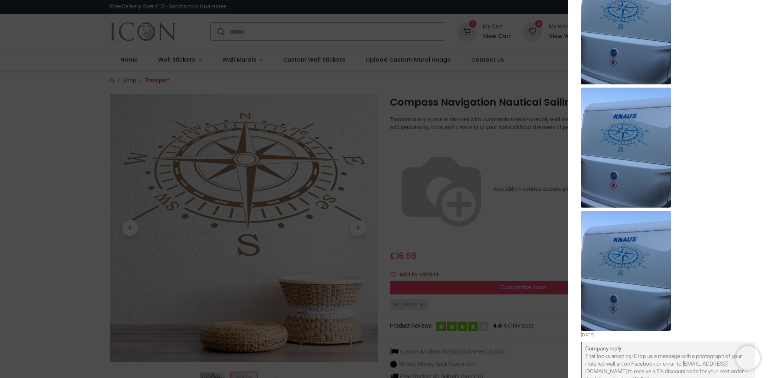
scroll to position [470, 0]
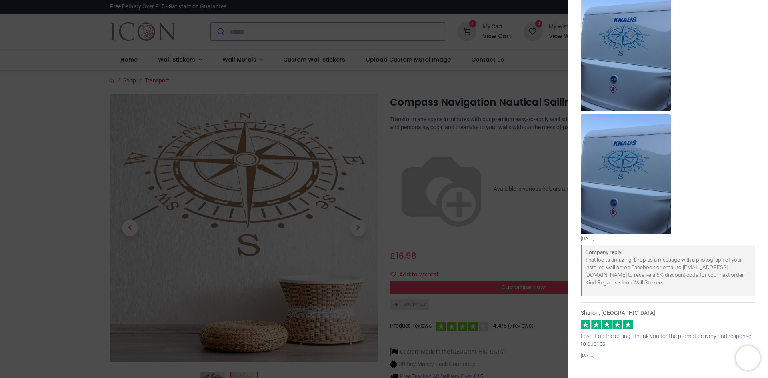
click at [694, 143] on div at bounding box center [668, 50] width 174 height 370
drag, startPoint x: 496, startPoint y: 145, endPoint x: 506, endPoint y: 146, distance: 9.6
click at [498, 145] on div "× Trustpilot Product Reviews 4.4 /5 ( 7 reviews) [PERSON_NAME], [GEOGRAPHIC_DAT…" at bounding box center [384, 189] width 768 height 378
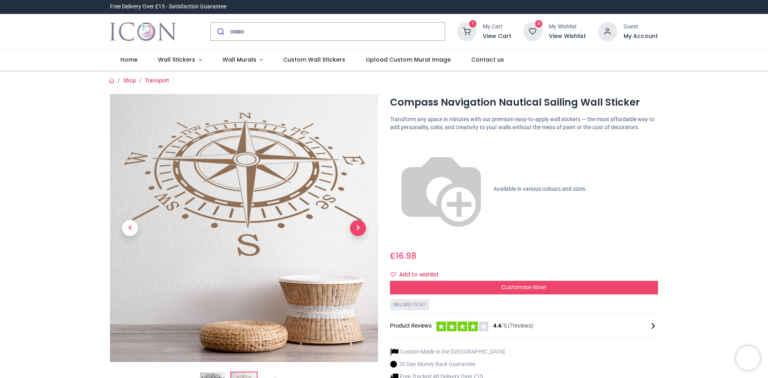
click at [358, 228] on span "Next" at bounding box center [358, 228] width 16 height 16
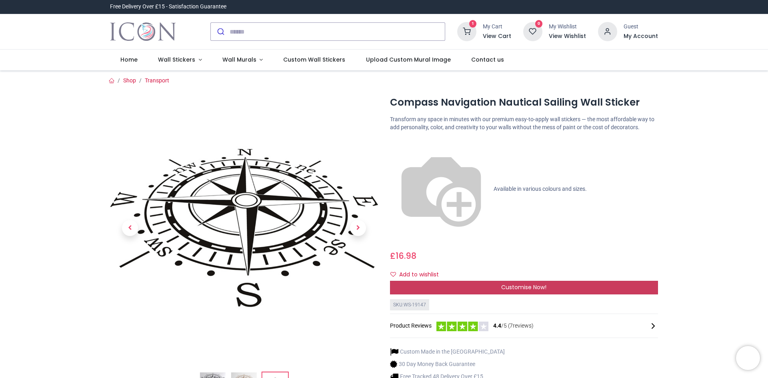
click at [500, 281] on div "Customise Now!" at bounding box center [524, 288] width 268 height 14
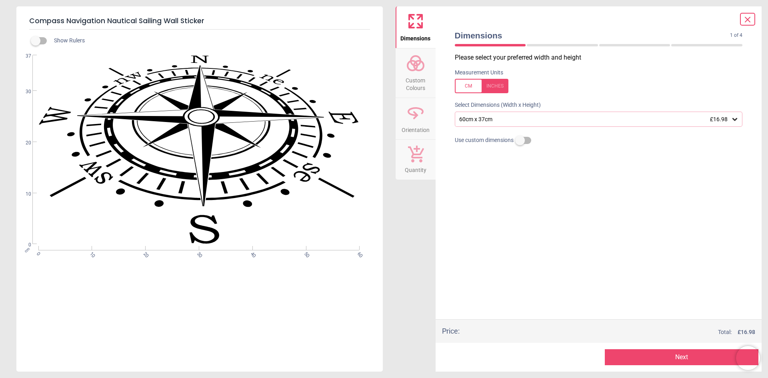
click at [734, 119] on icon at bounding box center [735, 119] width 8 height 8
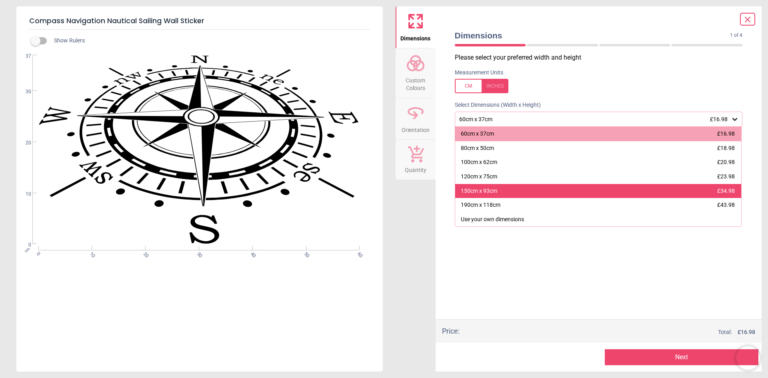
click at [630, 189] on div "150cm x 93cm £34.98" at bounding box center [598, 191] width 286 height 14
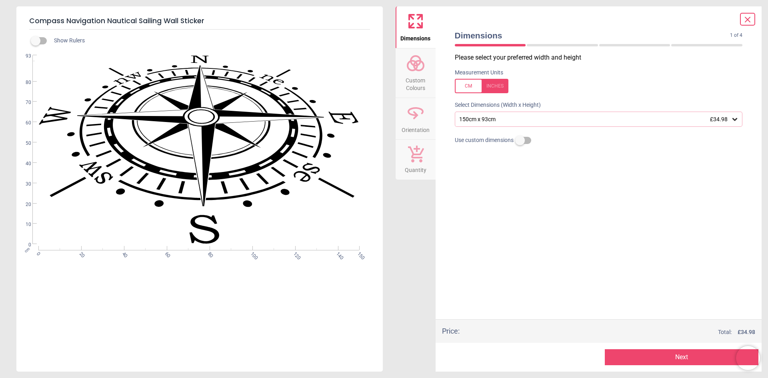
click at [697, 357] on button "Next" at bounding box center [682, 357] width 154 height 16
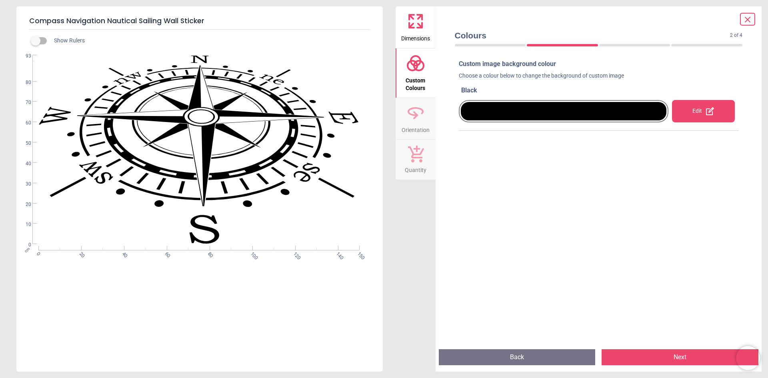
click at [695, 115] on div "Edit" at bounding box center [703, 111] width 63 height 22
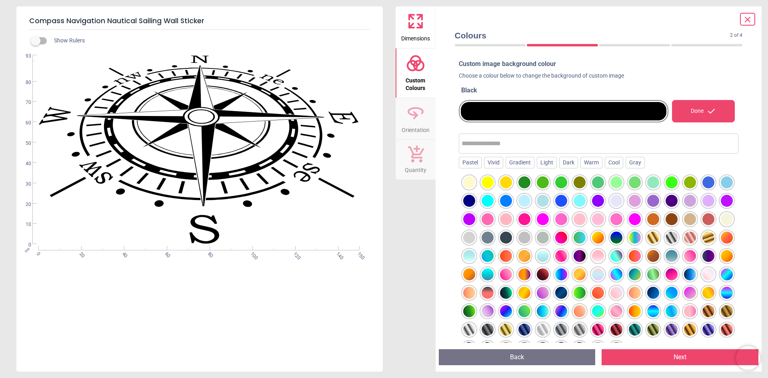
scroll to position [60, 0]
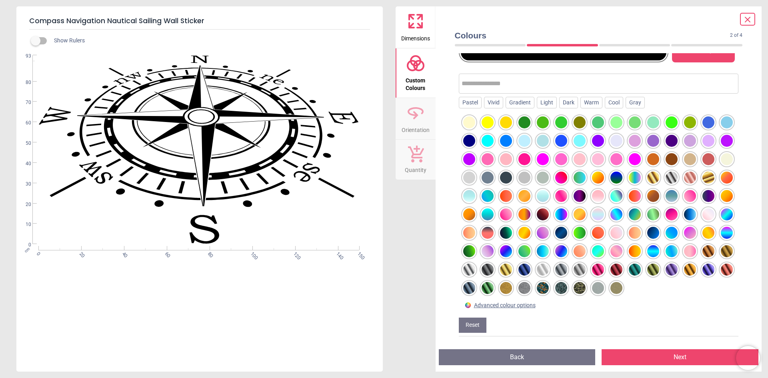
click at [703, 252] on div at bounding box center [709, 251] width 12 height 12
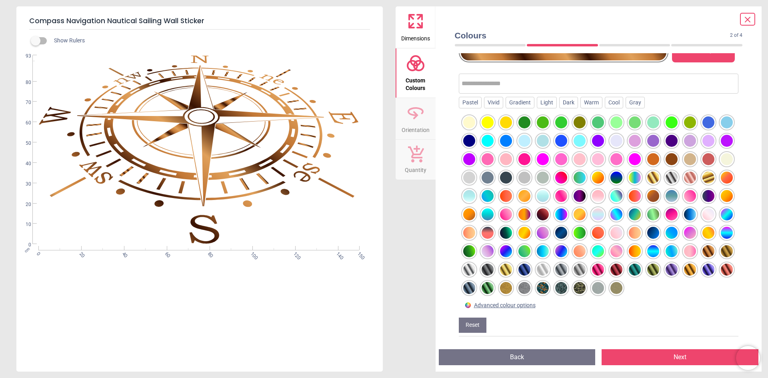
click at [721, 250] on div at bounding box center [727, 251] width 12 height 12
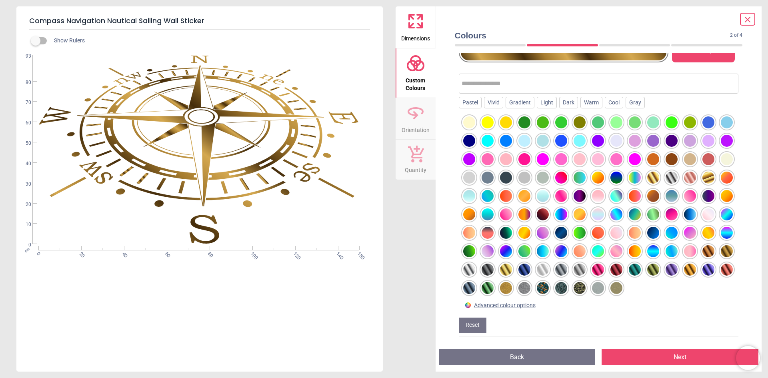
click at [684, 270] on div at bounding box center [690, 270] width 12 height 12
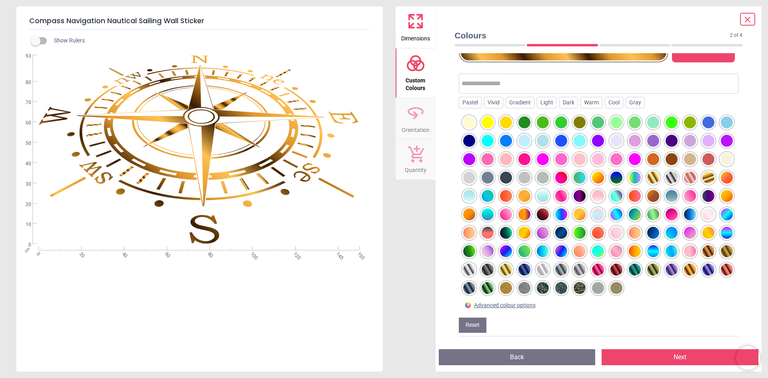
click at [684, 162] on div at bounding box center [690, 159] width 12 height 12
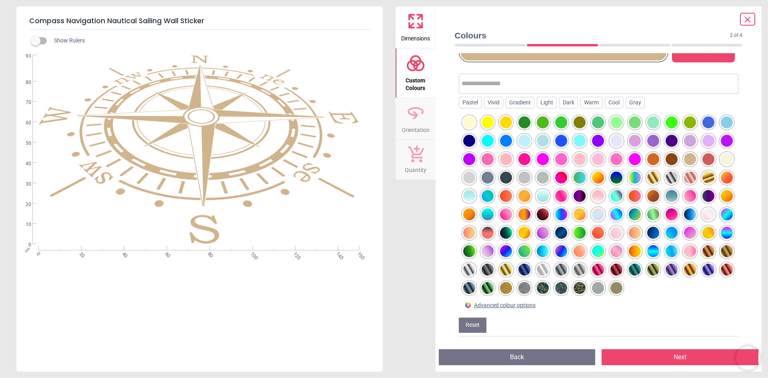
click at [703, 160] on div at bounding box center [709, 159] width 12 height 12
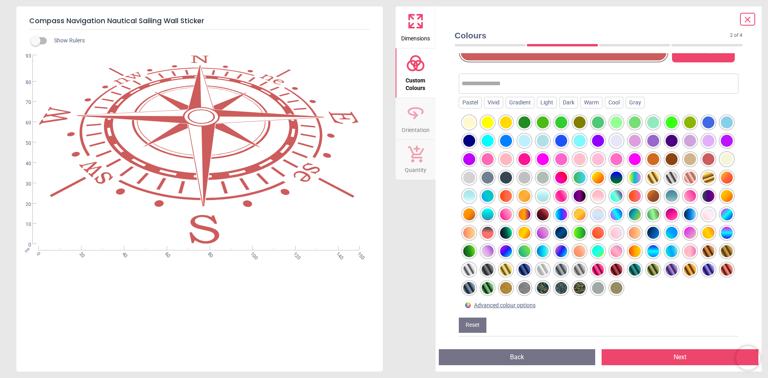
click at [684, 160] on div at bounding box center [690, 159] width 12 height 12
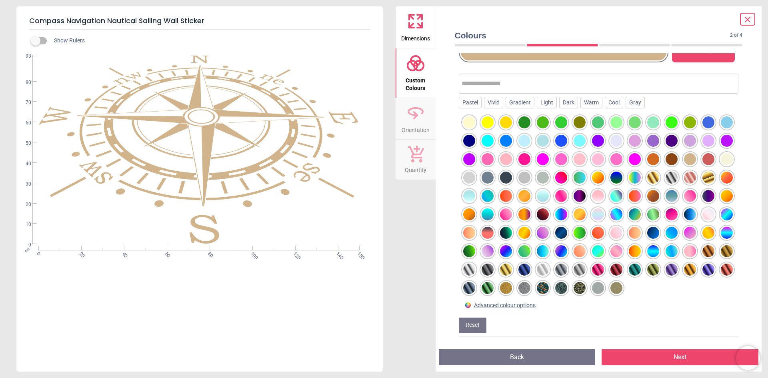
click at [647, 193] on div at bounding box center [653, 196] width 12 height 12
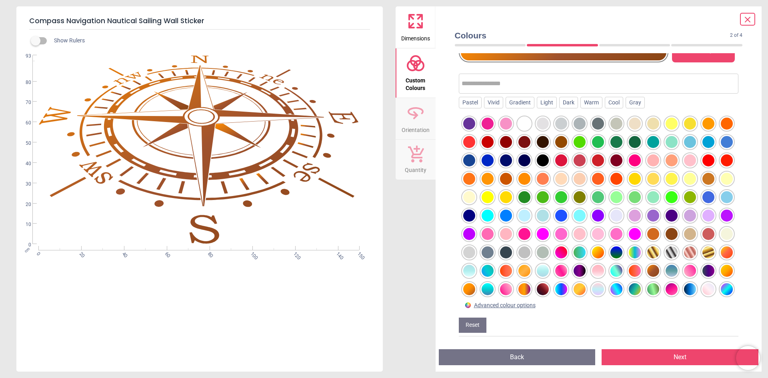
scroll to position [93, 0]
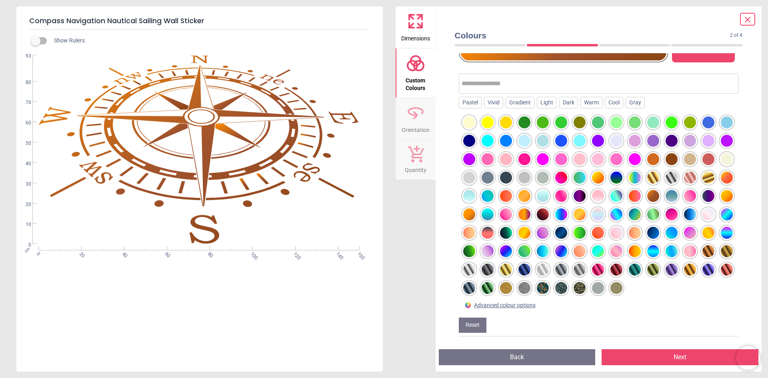
click at [537, 289] on div at bounding box center [543, 288] width 12 height 12
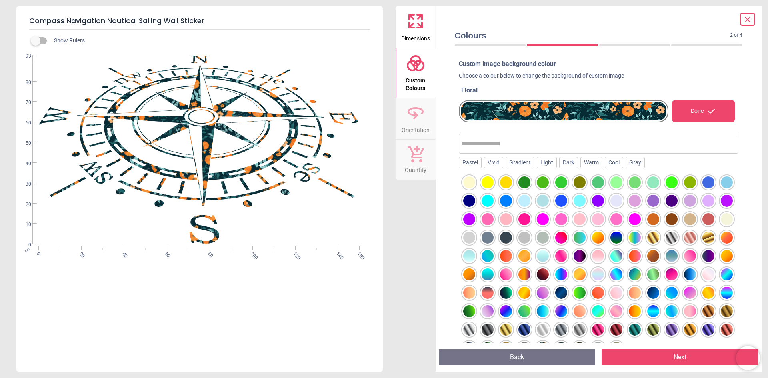
scroll to position [60, 0]
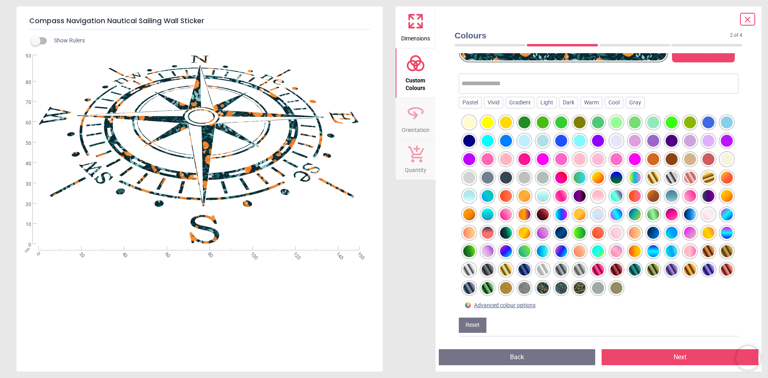
click at [555, 290] on div at bounding box center [561, 288] width 12 height 12
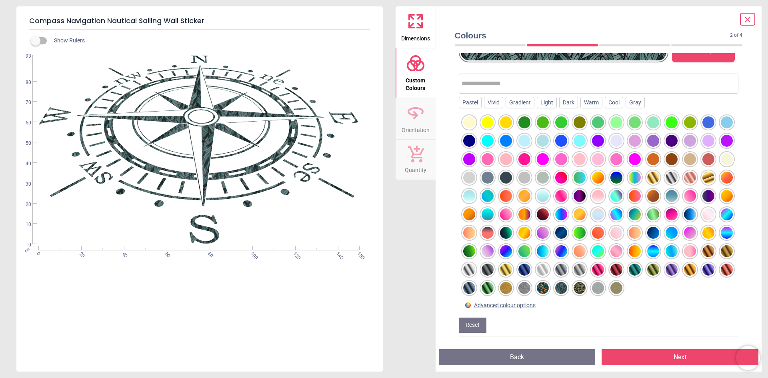
click at [574, 288] on div at bounding box center [580, 288] width 12 height 12
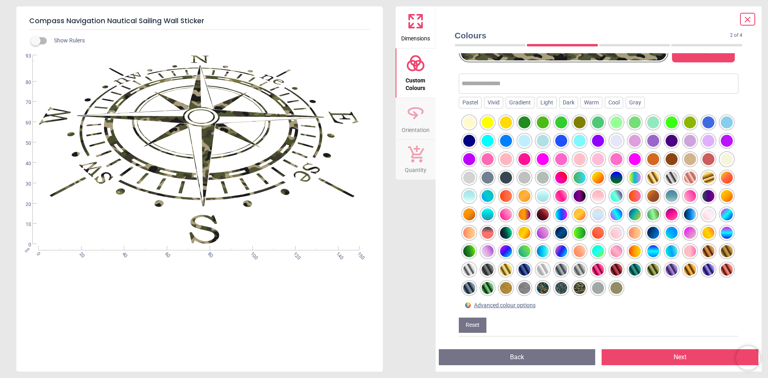
click at [592, 288] on div at bounding box center [598, 288] width 12 height 12
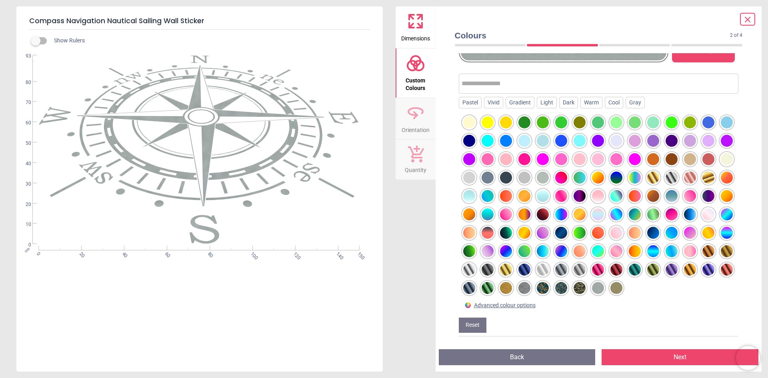
click at [611, 289] on div at bounding box center [617, 288] width 12 height 12
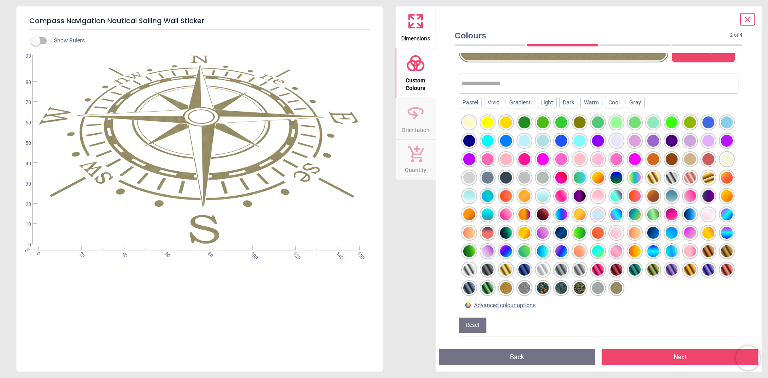
click at [721, 252] on div at bounding box center [727, 251] width 12 height 12
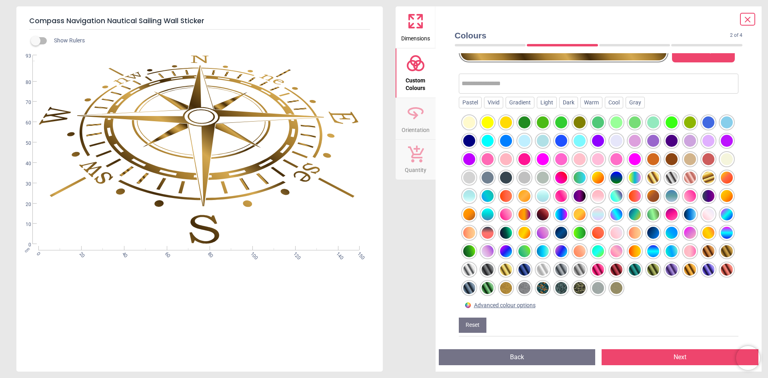
click at [611, 288] on div at bounding box center [617, 288] width 12 height 12
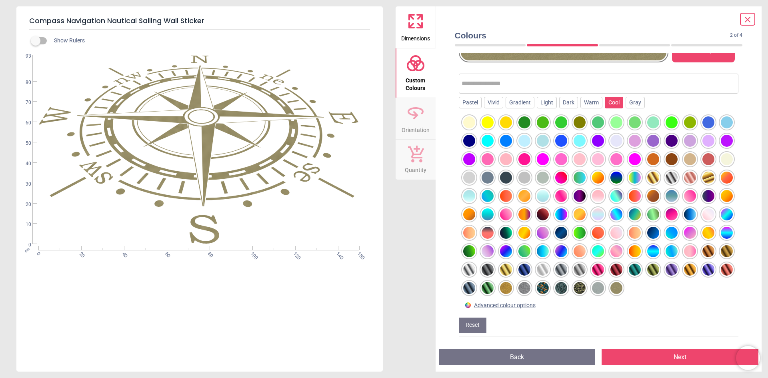
click at [617, 104] on div "Cool" at bounding box center [614, 103] width 18 height 12
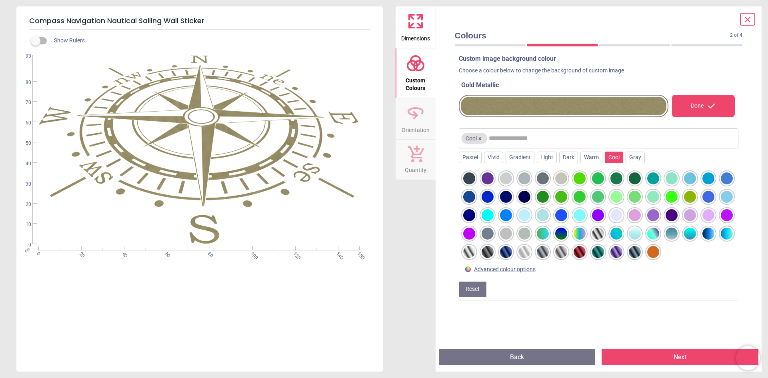
click at [647, 258] on div at bounding box center [653, 252] width 12 height 12
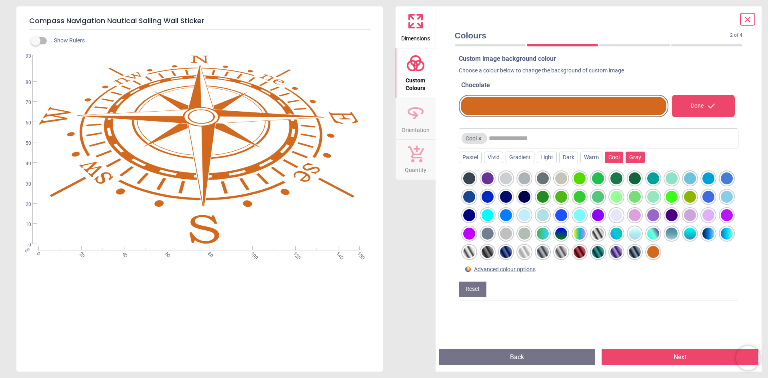
click at [630, 157] on div "Gray" at bounding box center [635, 158] width 19 height 12
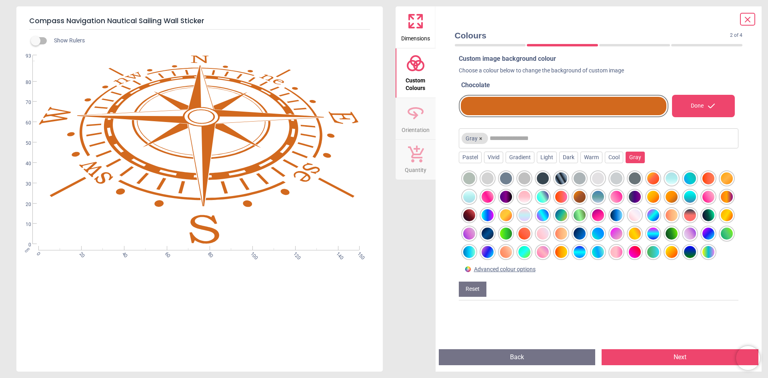
click at [703, 258] on div at bounding box center [709, 252] width 12 height 12
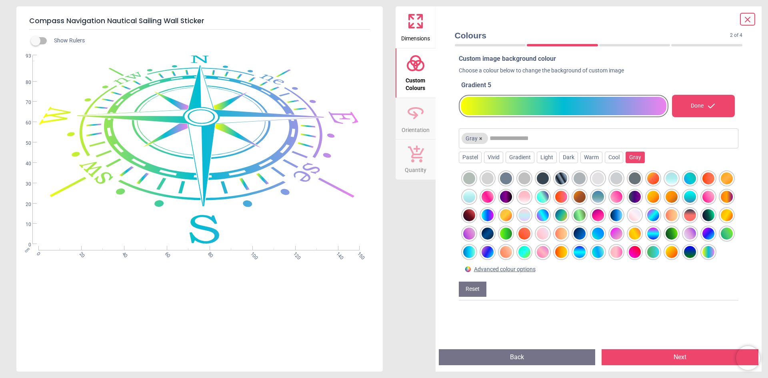
click at [678, 215] on div at bounding box center [672, 215] width 12 height 12
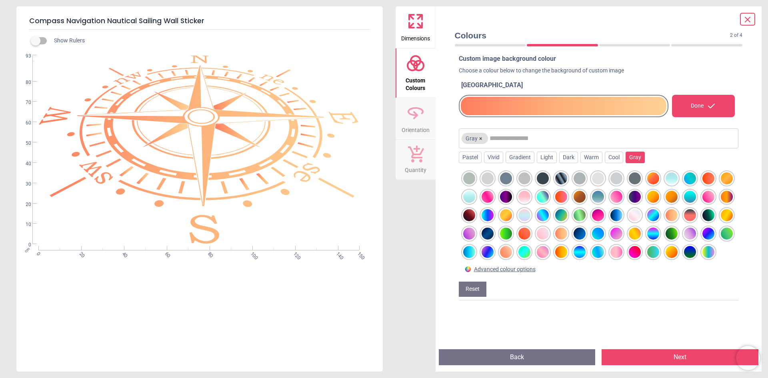
click at [641, 234] on div at bounding box center [635, 234] width 12 height 12
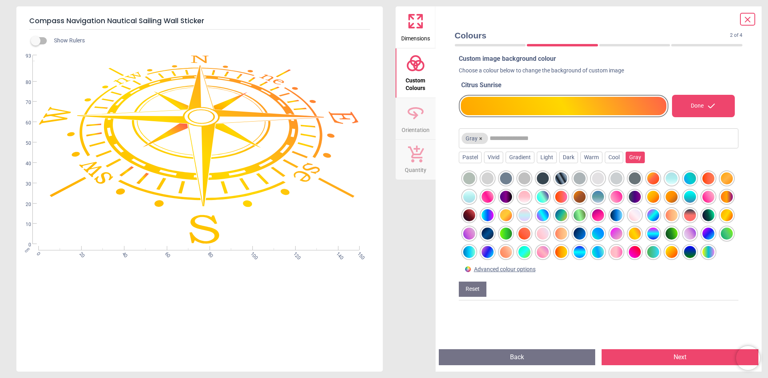
click at [721, 221] on div at bounding box center [727, 215] width 12 height 12
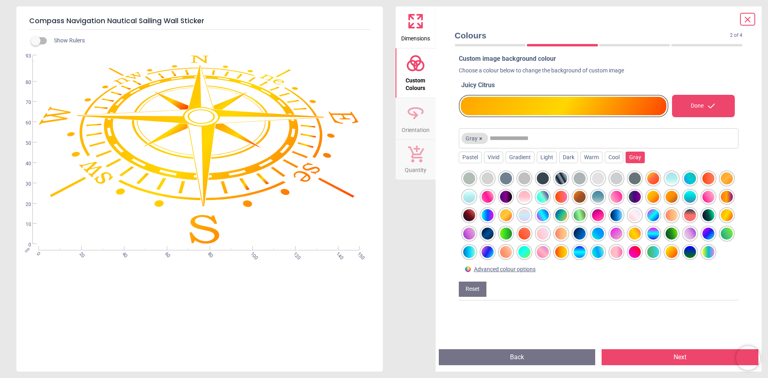
click at [721, 203] on div at bounding box center [727, 197] width 12 height 12
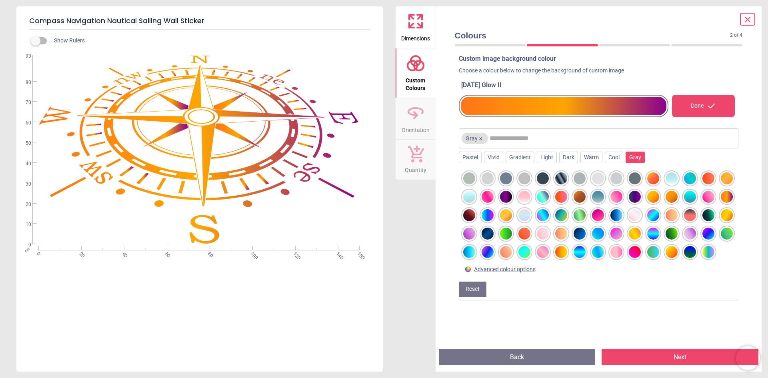
click at [721, 184] on div at bounding box center [727, 178] width 12 height 12
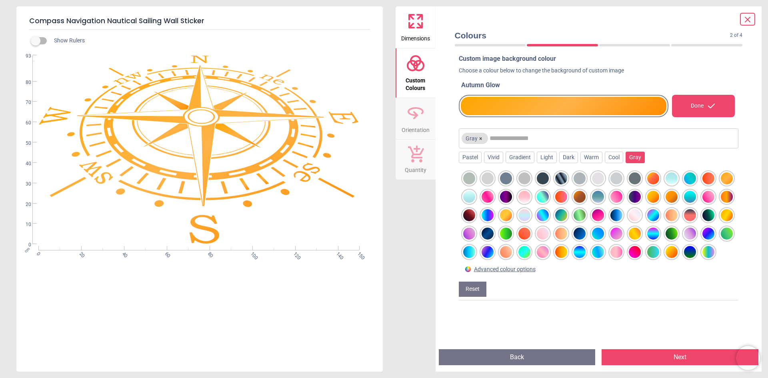
click at [684, 221] on div at bounding box center [690, 215] width 12 height 12
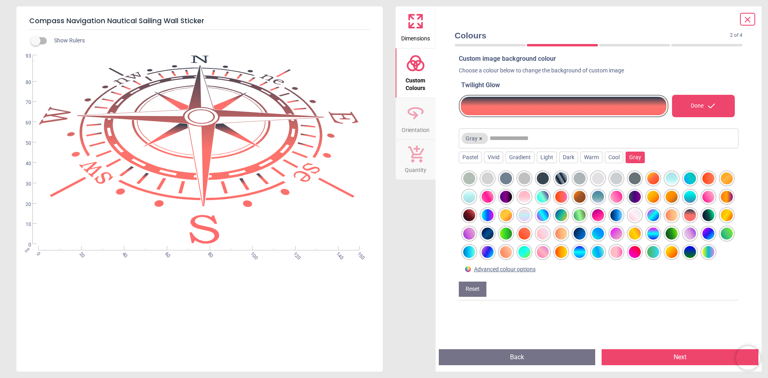
click at [519, 274] on div "Advanced colour options" at bounding box center [505, 270] width 62 height 8
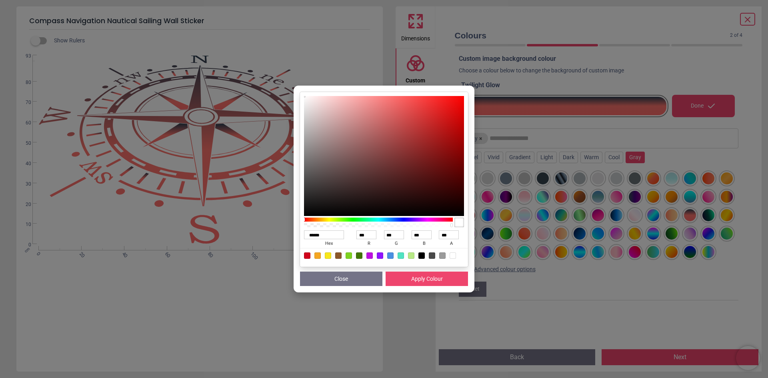
click at [507, 86] on div "****** hex *** r *** g *** b *** a Close Apply Colour" at bounding box center [384, 189] width 768 height 378
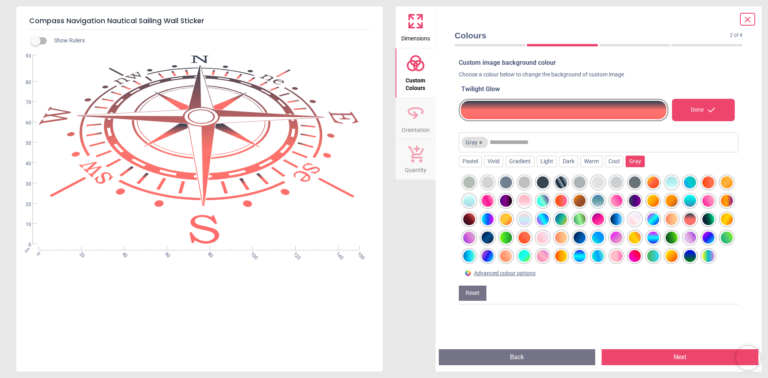
scroll to position [0, 0]
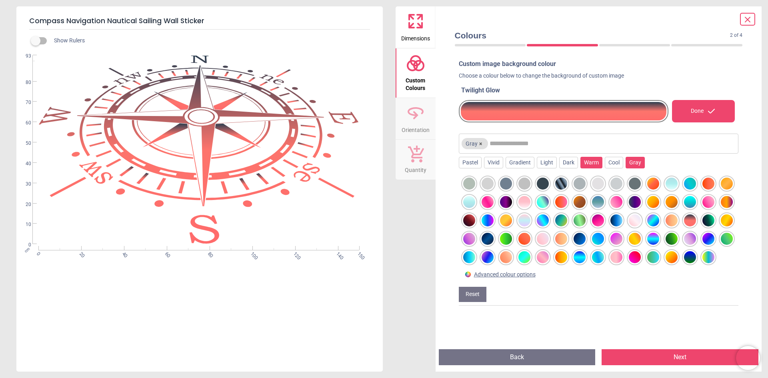
click at [591, 163] on div "Warm" at bounding box center [592, 163] width 22 height 12
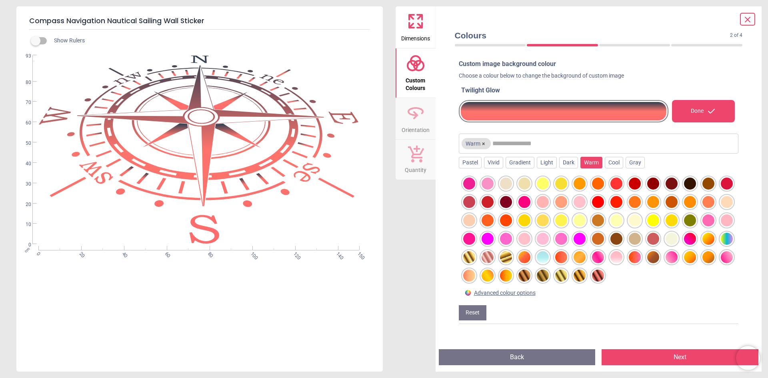
click at [526, 184] on div at bounding box center [525, 184] width 12 height 12
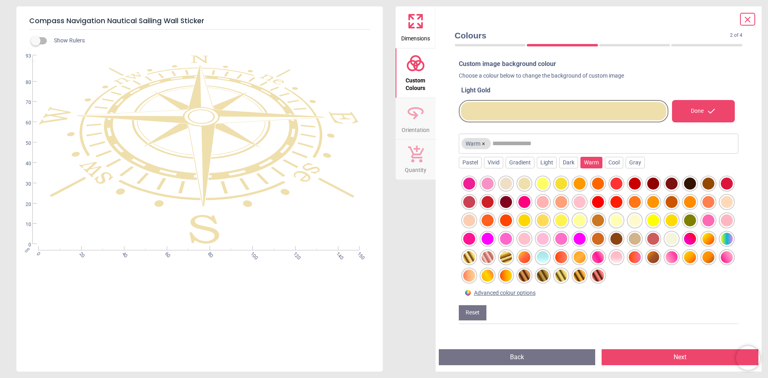
click at [579, 180] on div at bounding box center [580, 184] width 12 height 12
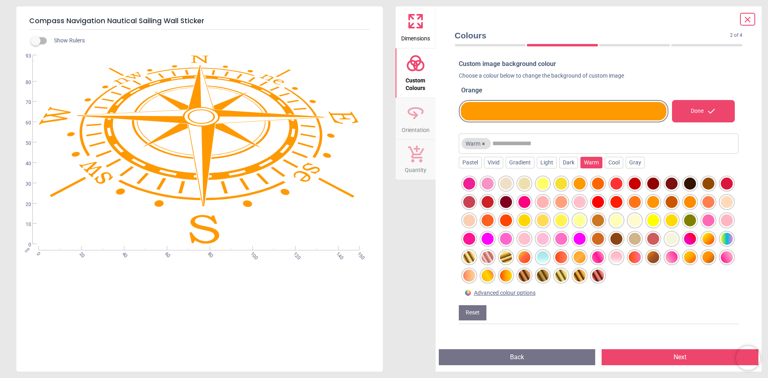
click at [712, 182] on div at bounding box center [709, 184] width 12 height 12
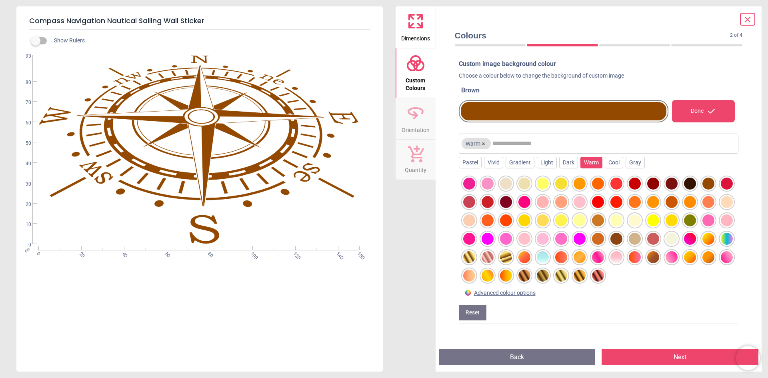
click at [721, 208] on div at bounding box center [727, 202] width 12 height 12
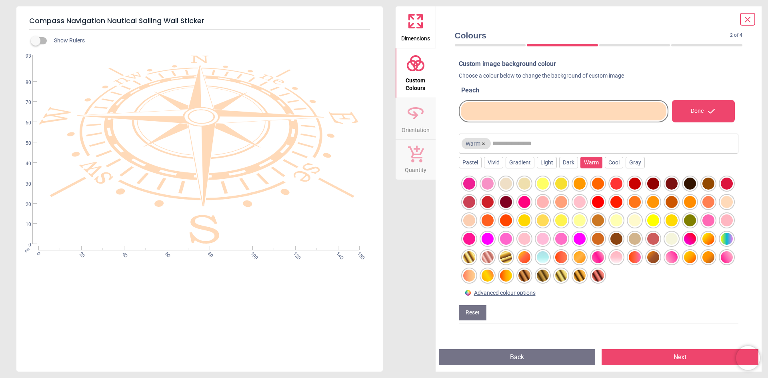
click at [475, 219] on div at bounding box center [469, 220] width 12 height 12
click at [604, 220] on div at bounding box center [598, 220] width 12 height 12
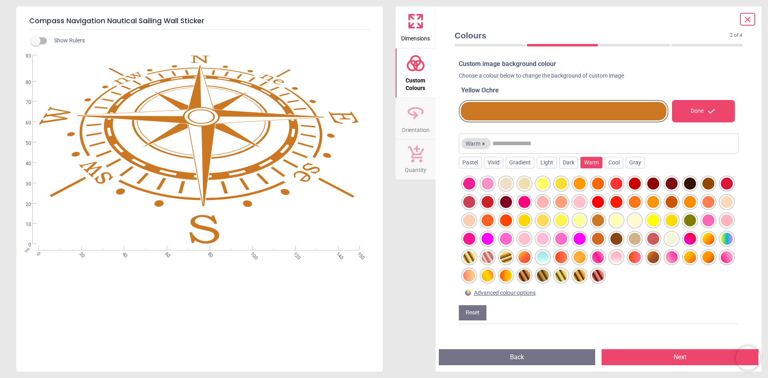
click at [604, 238] on div at bounding box center [598, 239] width 12 height 12
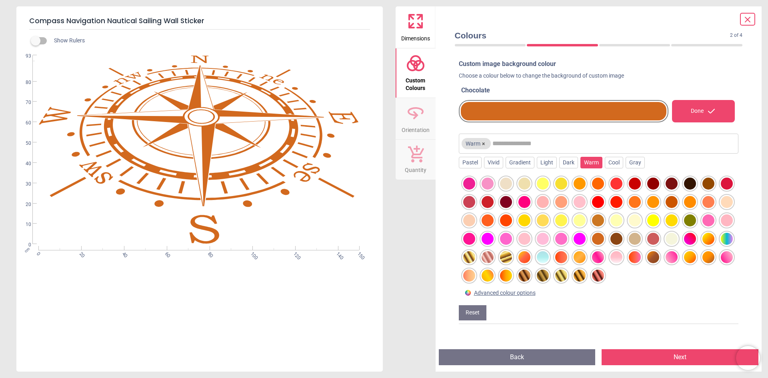
click at [641, 238] on div at bounding box center [635, 239] width 12 height 12
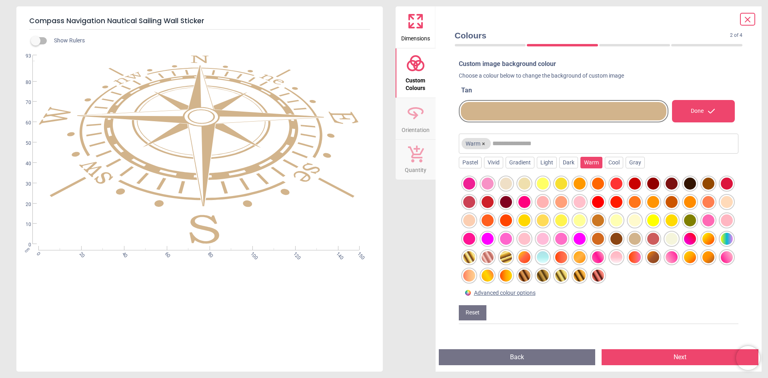
click at [647, 263] on div at bounding box center [653, 257] width 12 height 12
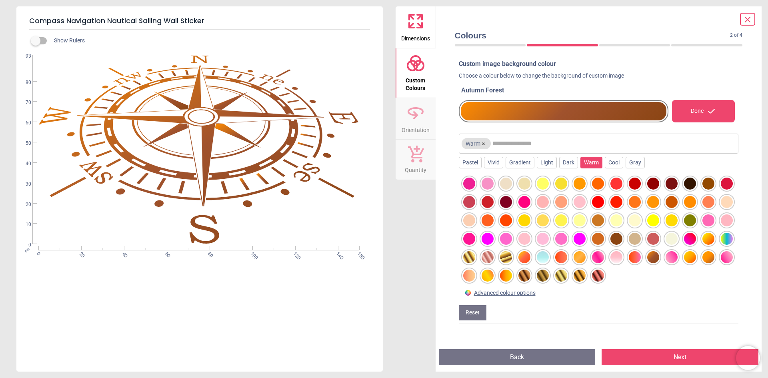
click at [666, 245] on div at bounding box center [672, 239] width 12 height 12
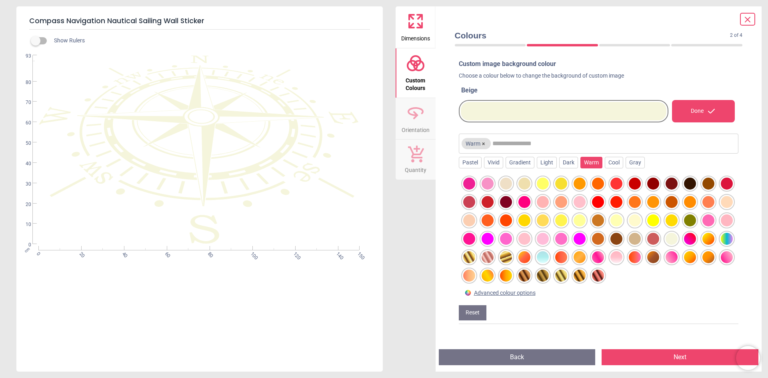
click at [647, 263] on div at bounding box center [653, 257] width 12 height 12
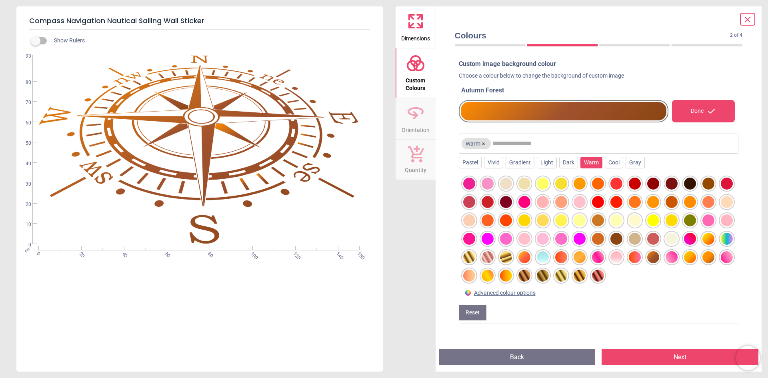
click at [666, 245] on div at bounding box center [672, 239] width 12 height 12
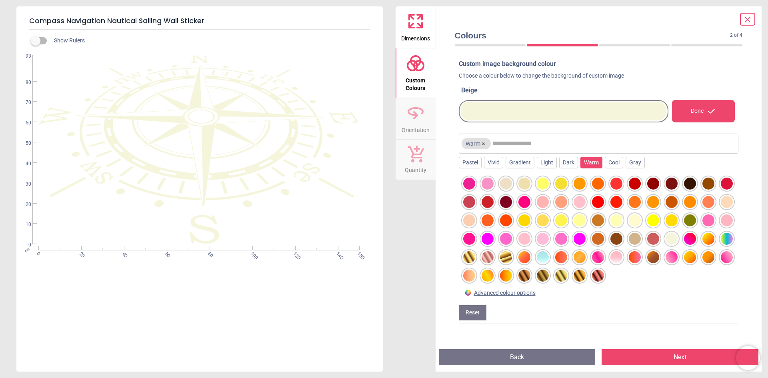
click at [647, 263] on div at bounding box center [653, 257] width 12 height 12
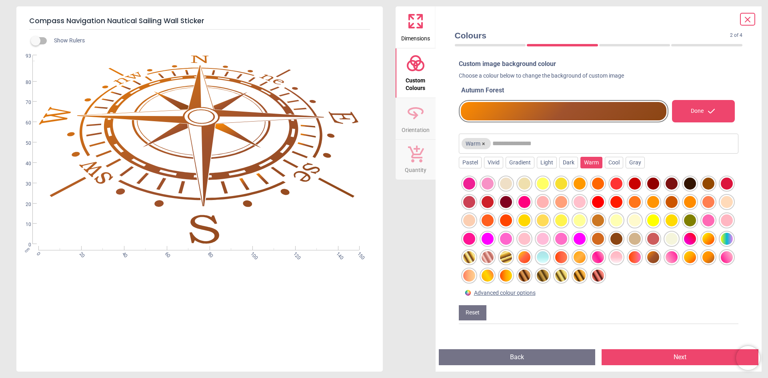
scroll to position [5, 0]
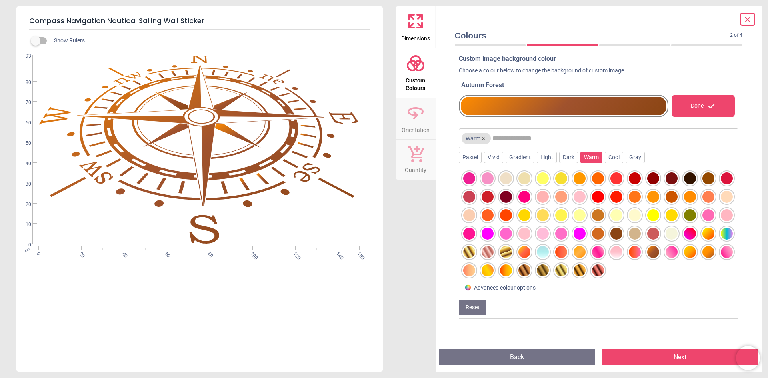
click at [657, 355] on button "Next" at bounding box center [680, 357] width 157 height 16
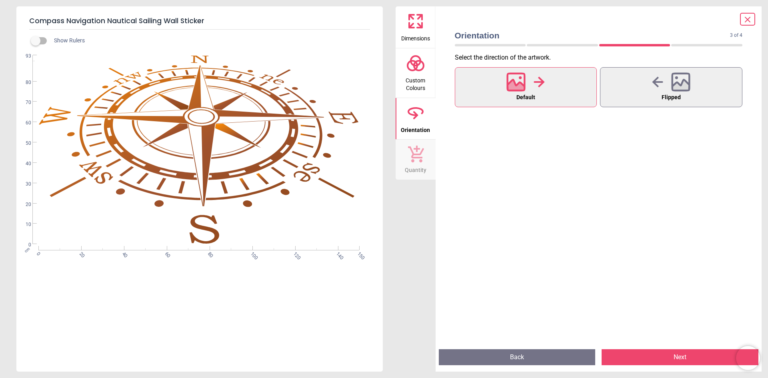
click at [748, 20] on icon at bounding box center [747, 19] width 5 height 5
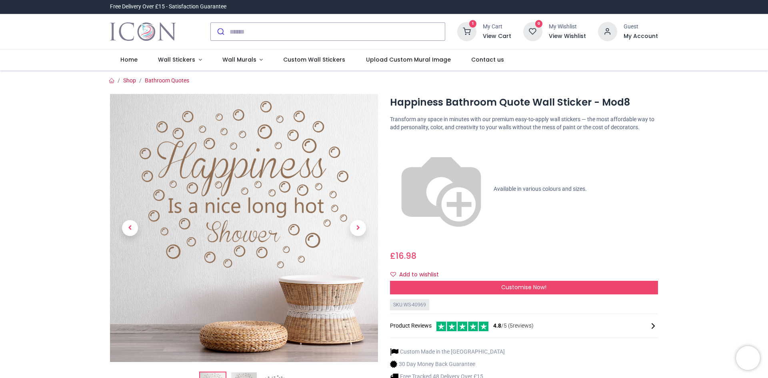
click at [479, 322] on icon at bounding box center [481, 327] width 5 height 10
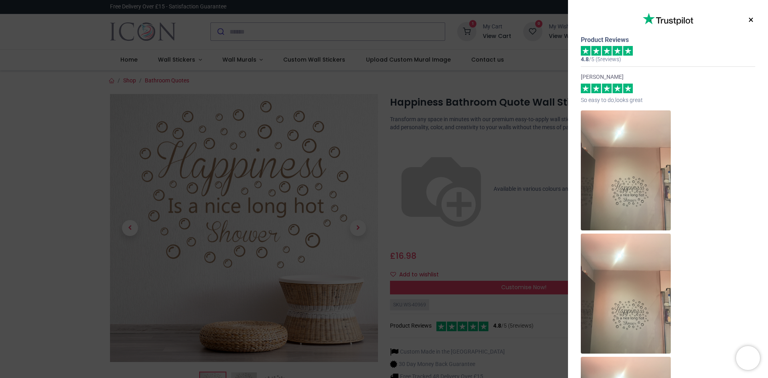
click at [610, 198] on img at bounding box center [626, 170] width 90 height 120
click at [622, 206] on img at bounding box center [626, 170] width 90 height 120
click at [749, 22] on button "×" at bounding box center [751, 20] width 10 height 14
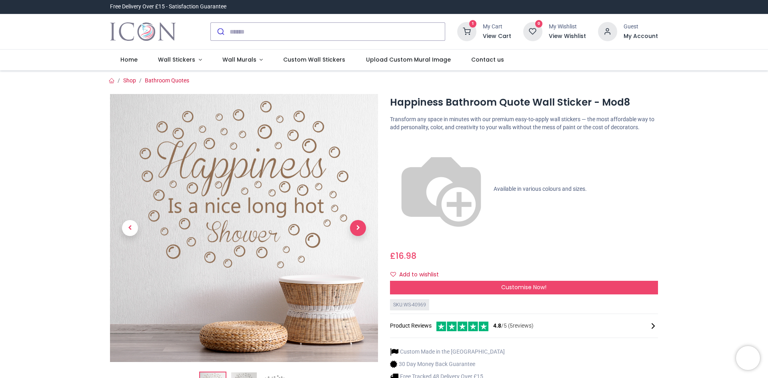
click at [361, 229] on span "Next" at bounding box center [358, 228] width 16 height 16
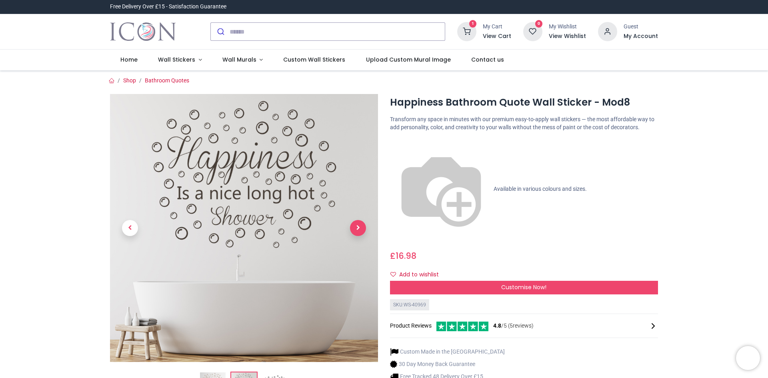
click at [360, 228] on span "Next" at bounding box center [358, 228] width 16 height 16
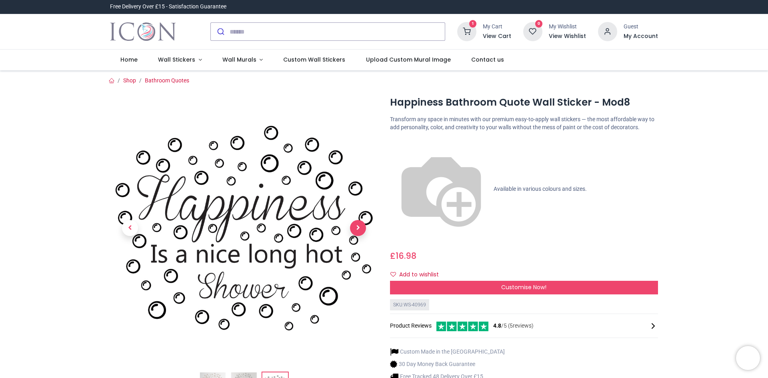
click at [360, 228] on span "Next" at bounding box center [358, 228] width 16 height 16
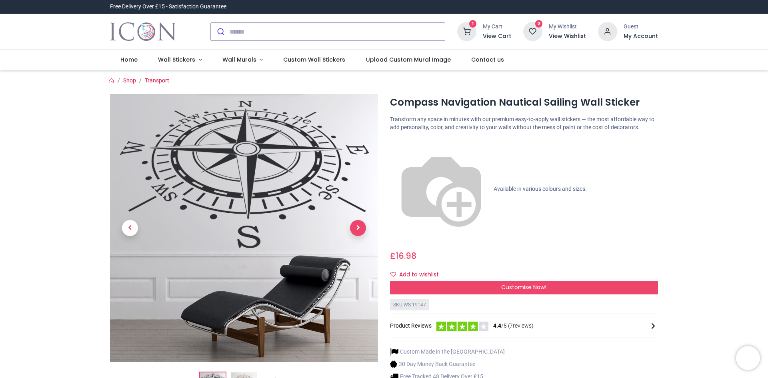
click at [357, 229] on span "Next" at bounding box center [358, 228] width 16 height 16
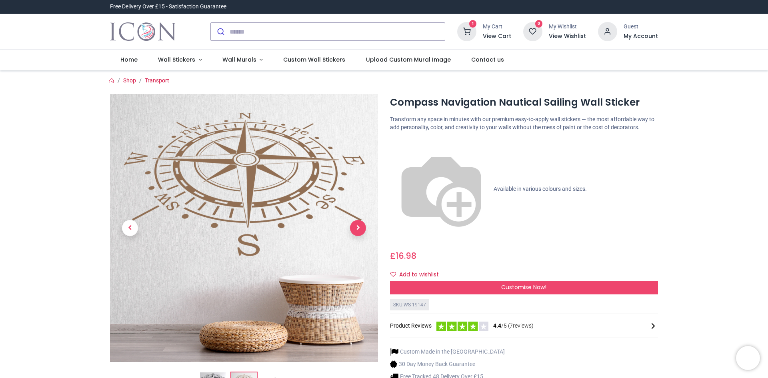
click at [360, 226] on span "Next" at bounding box center [358, 228] width 16 height 16
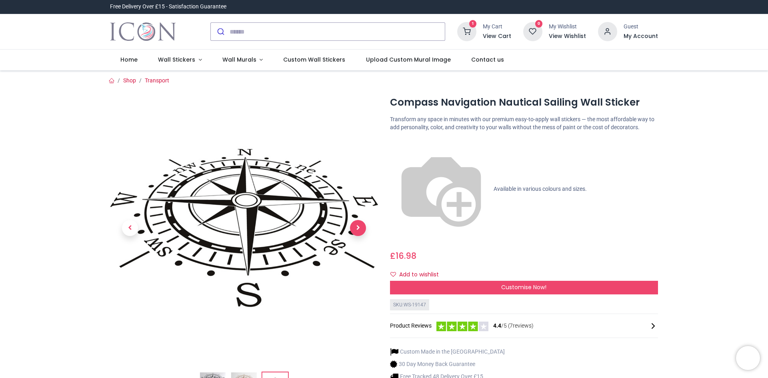
click at [360, 225] on span "Next" at bounding box center [358, 228] width 16 height 16
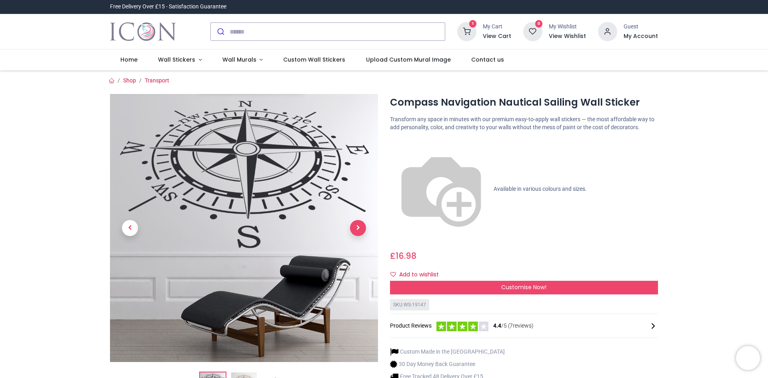
click at [361, 225] on span "Next" at bounding box center [358, 228] width 16 height 16
